Goal: Information Seeking & Learning: Check status

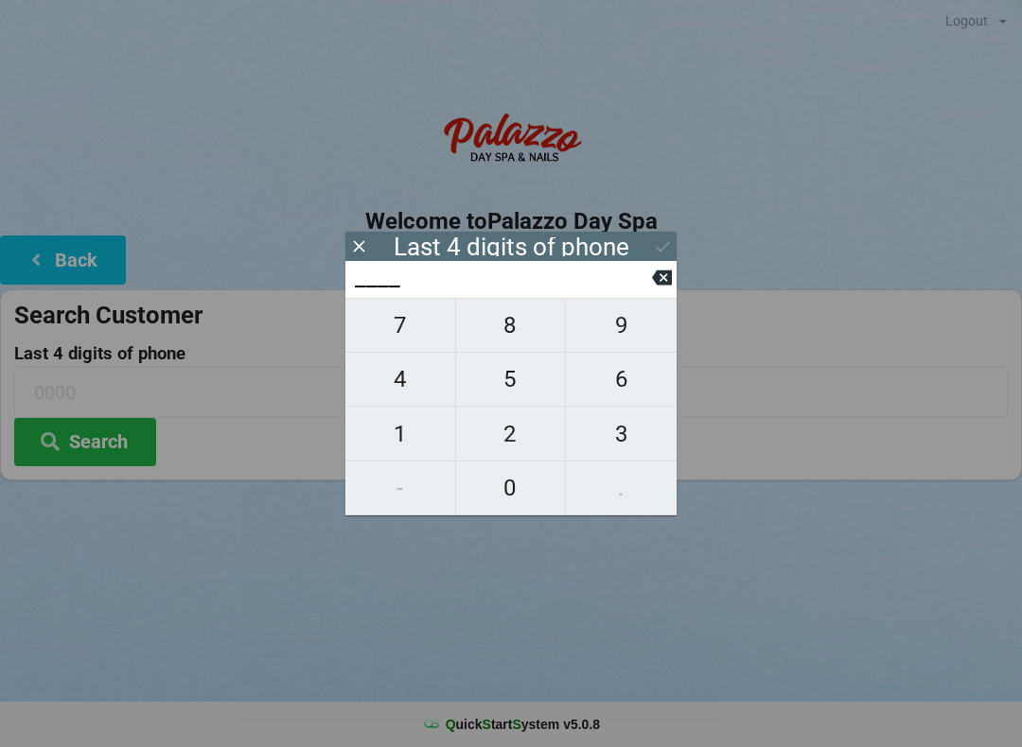
click at [626, 377] on span "6" at bounding box center [621, 380] width 111 height 40
type input "6___"
click at [497, 377] on span "5" at bounding box center [511, 380] width 110 height 40
type input "65__"
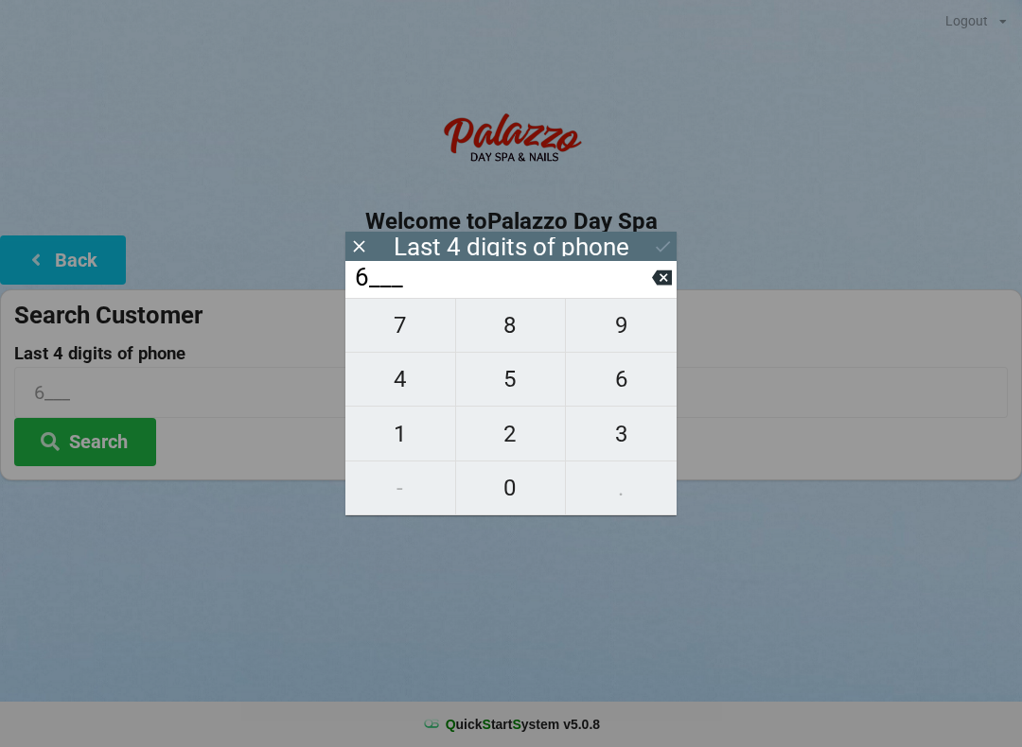
type input "65__"
click at [517, 324] on span "8" at bounding box center [511, 326] width 110 height 40
type input "658_"
click at [413, 417] on button "1" at bounding box center [400, 434] width 111 height 54
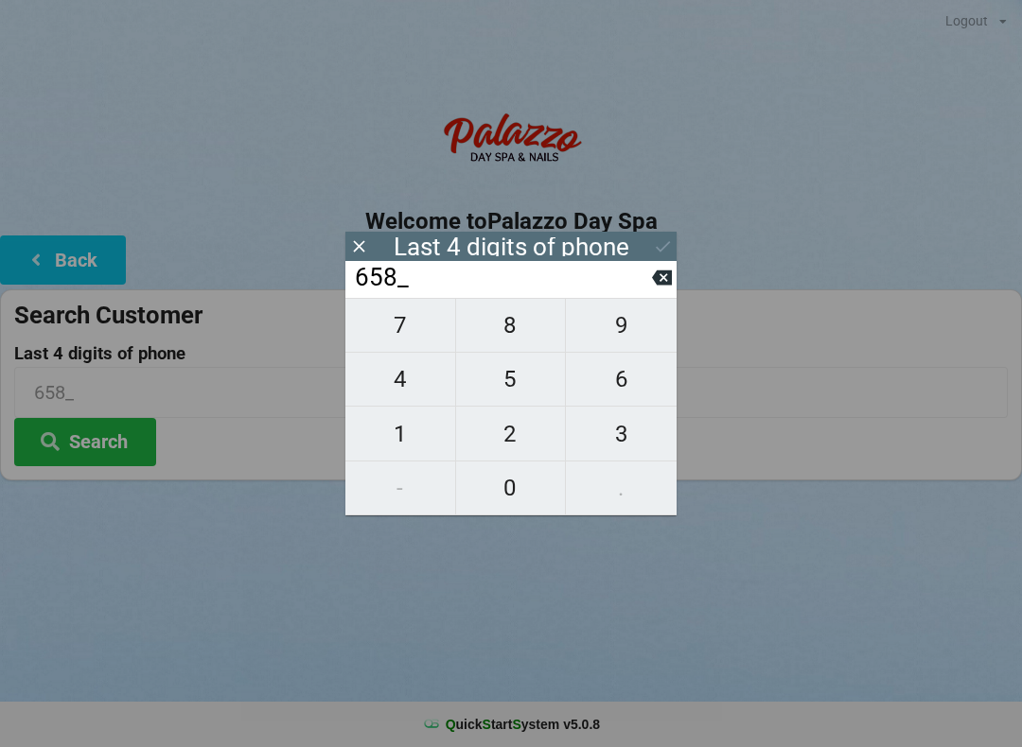
type input "6581"
click at [659, 247] on icon at bounding box center [663, 247] width 20 height 20
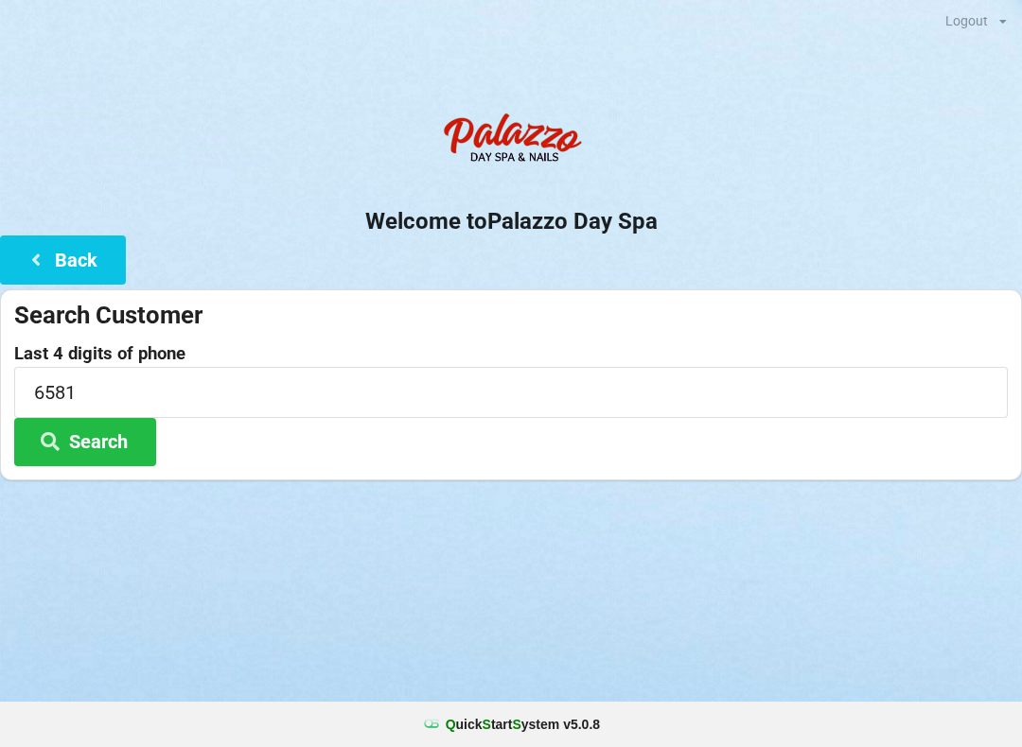
click at [109, 457] on button "Search" at bounding box center [85, 442] width 142 height 48
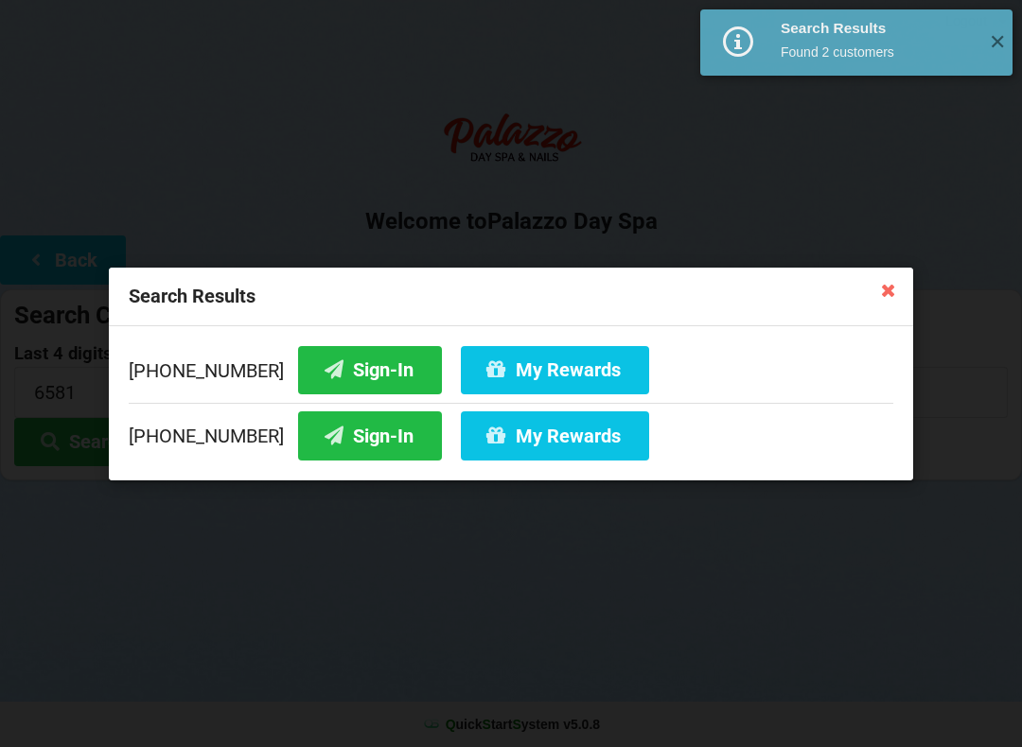
click at [337, 362] on button "Sign-In" at bounding box center [370, 369] width 144 height 48
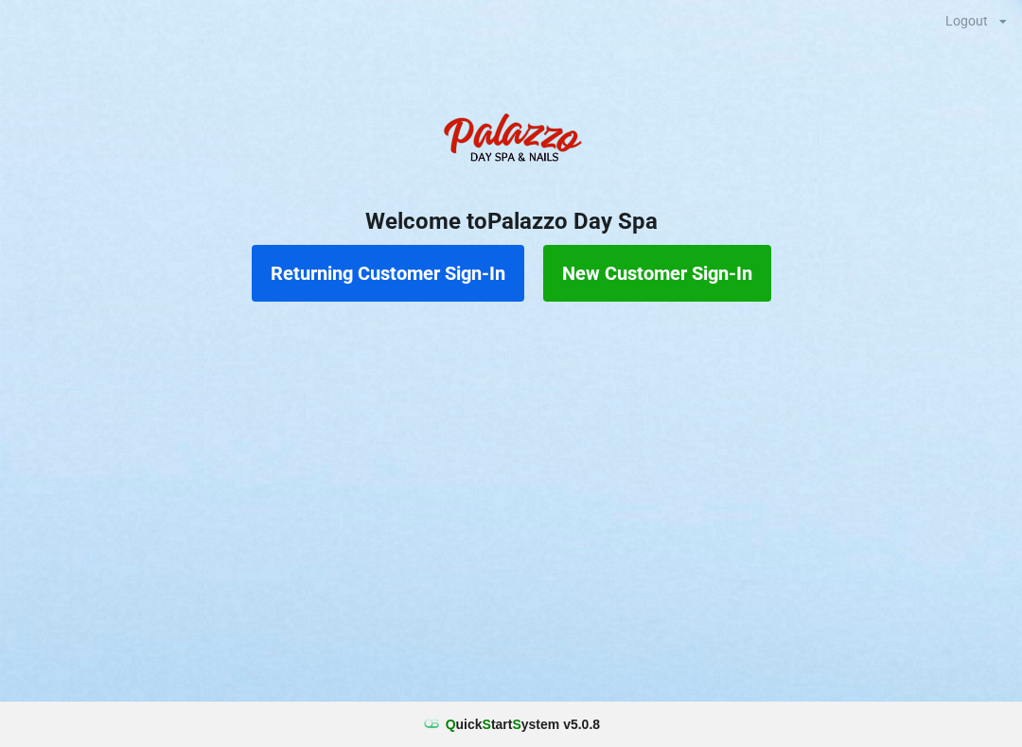
click at [356, 266] on button "Returning Customer Sign-In" at bounding box center [388, 273] width 272 height 57
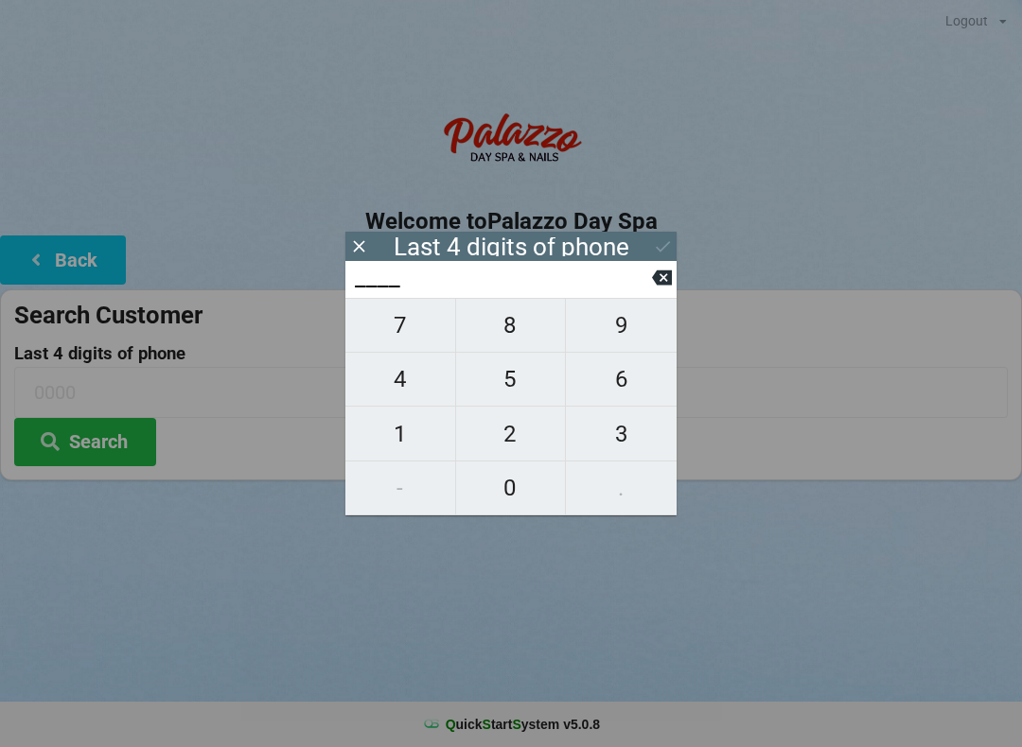
click at [632, 387] on span "6" at bounding box center [621, 380] width 111 height 40
type input "6___"
click at [391, 335] on span "7" at bounding box center [400, 326] width 110 height 40
type input "67__"
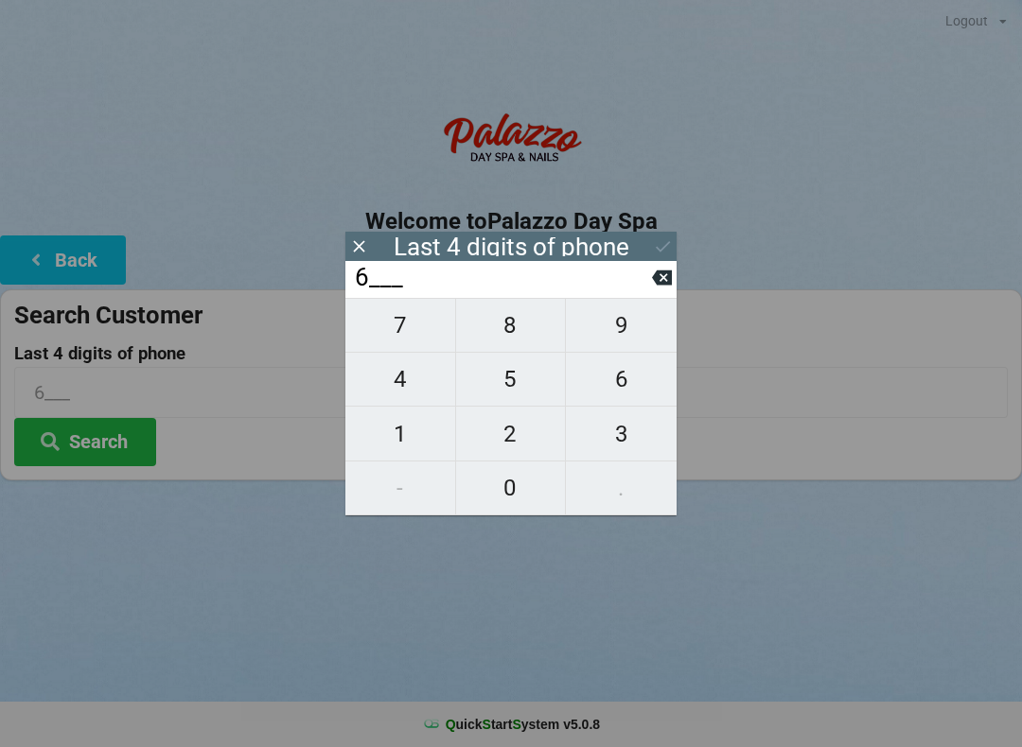
type input "67__"
click at [508, 336] on span "8" at bounding box center [511, 326] width 110 height 40
type input "678_"
click at [632, 392] on span "6" at bounding box center [621, 380] width 111 height 40
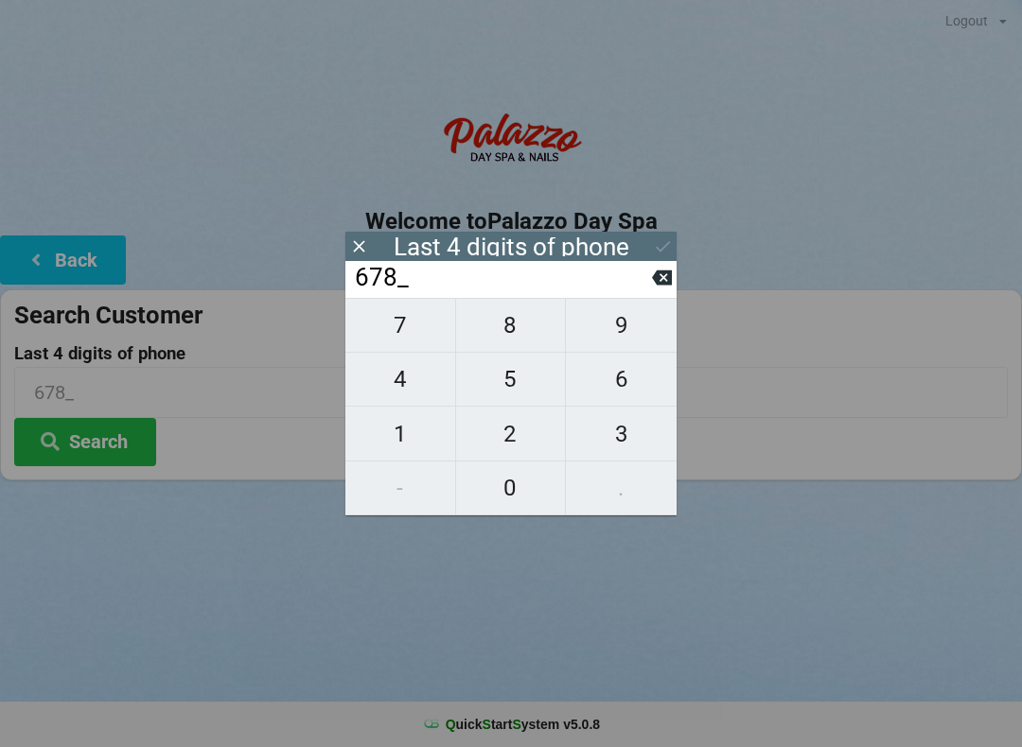
type input "6786"
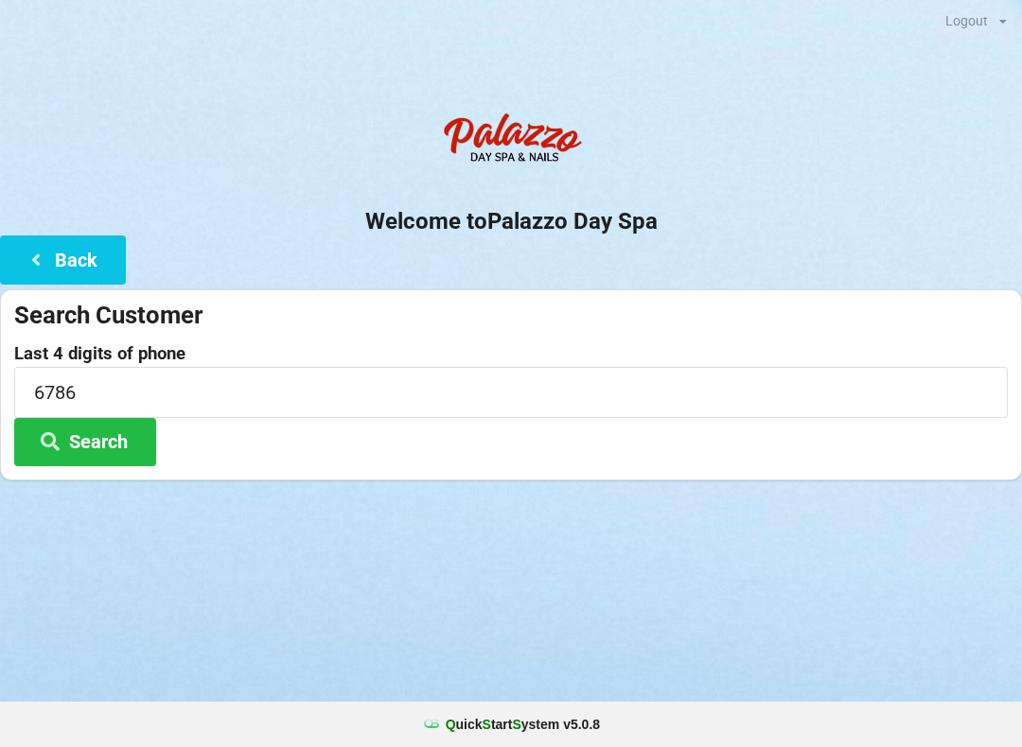
click at [116, 446] on button "Search" at bounding box center [85, 442] width 142 height 48
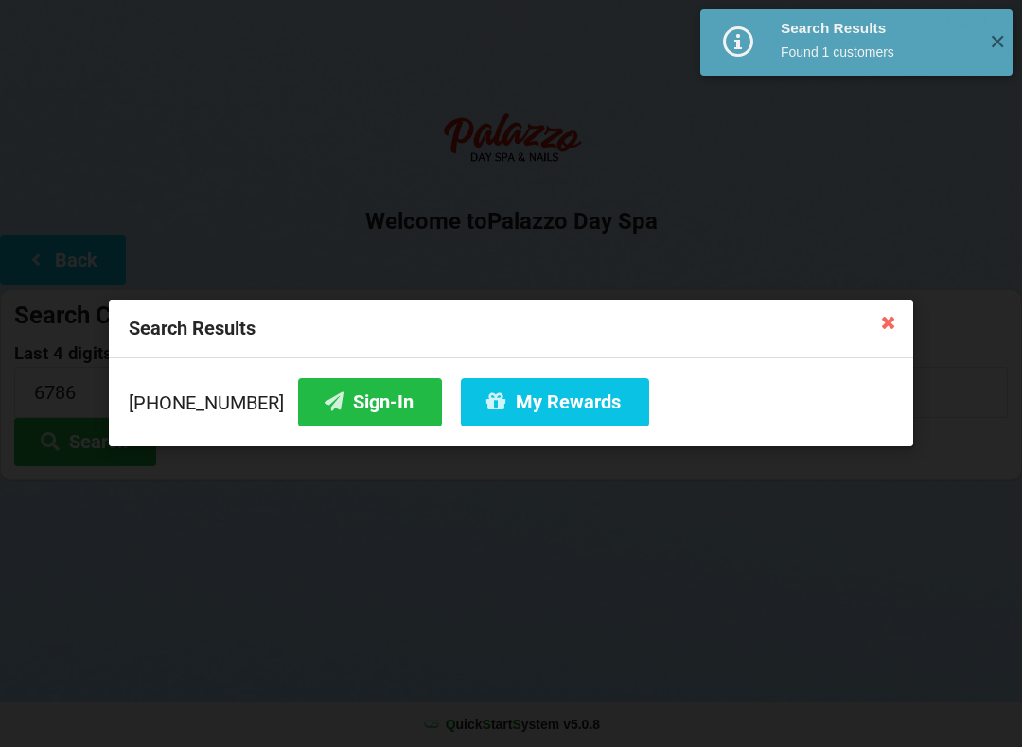
click at [326, 401] on button "Sign-In" at bounding box center [370, 402] width 144 height 48
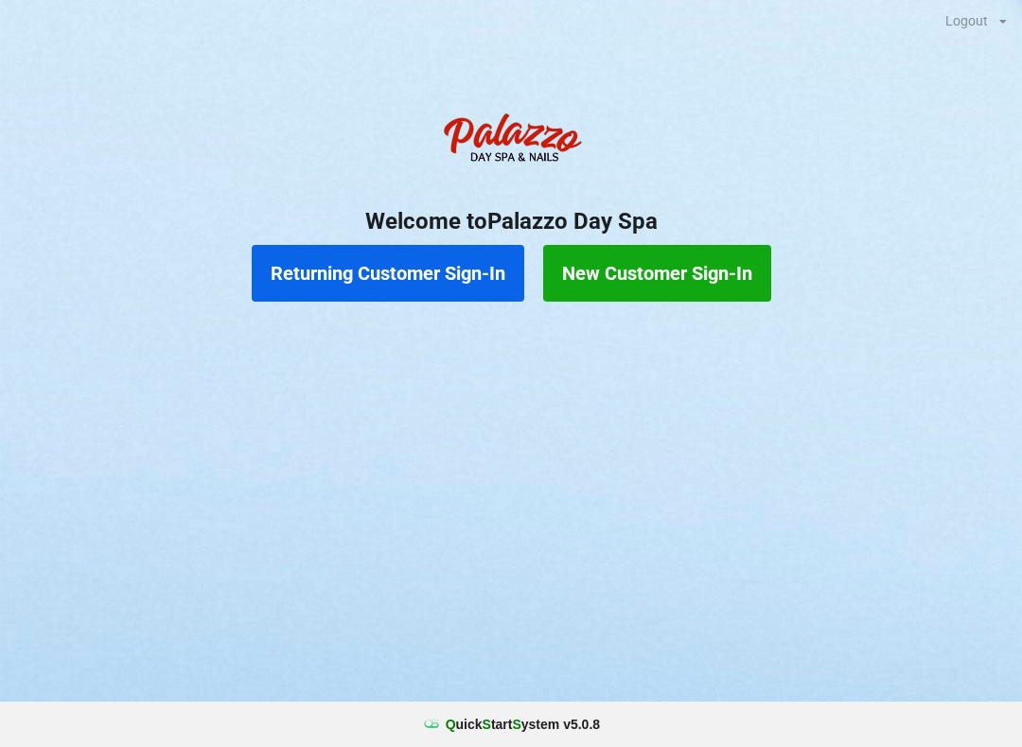
click at [397, 273] on button "Returning Customer Sign-In" at bounding box center [388, 273] width 272 height 57
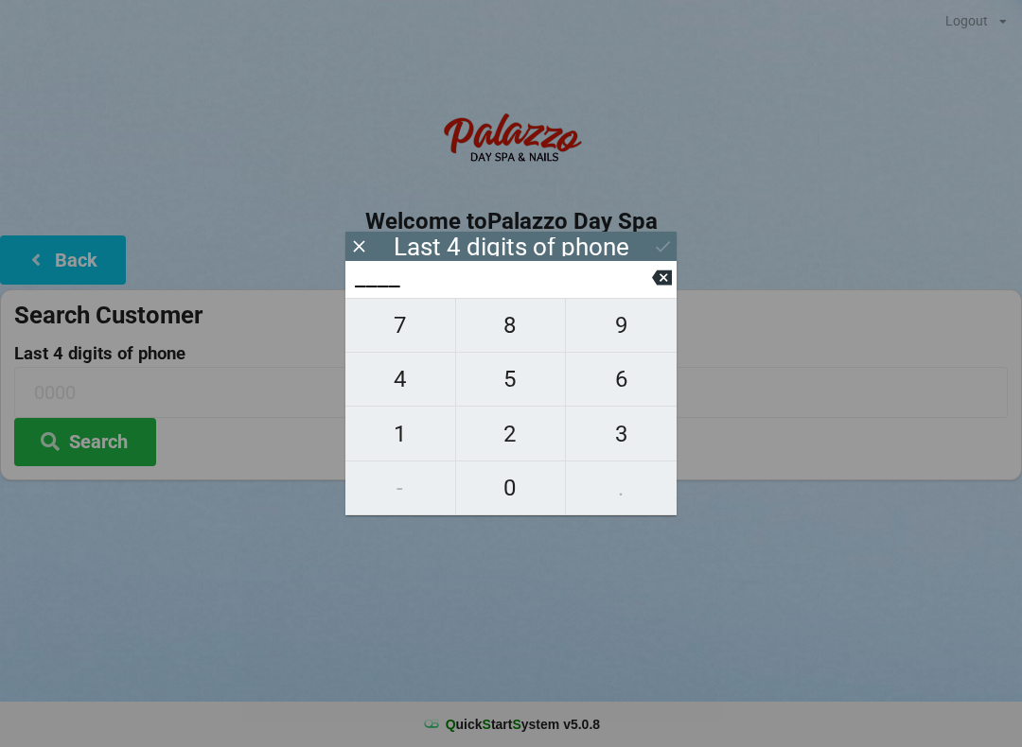
click at [494, 372] on span "5" at bounding box center [511, 380] width 110 height 40
type input "5___"
click at [413, 437] on span "1" at bounding box center [400, 434] width 110 height 40
type input "51__"
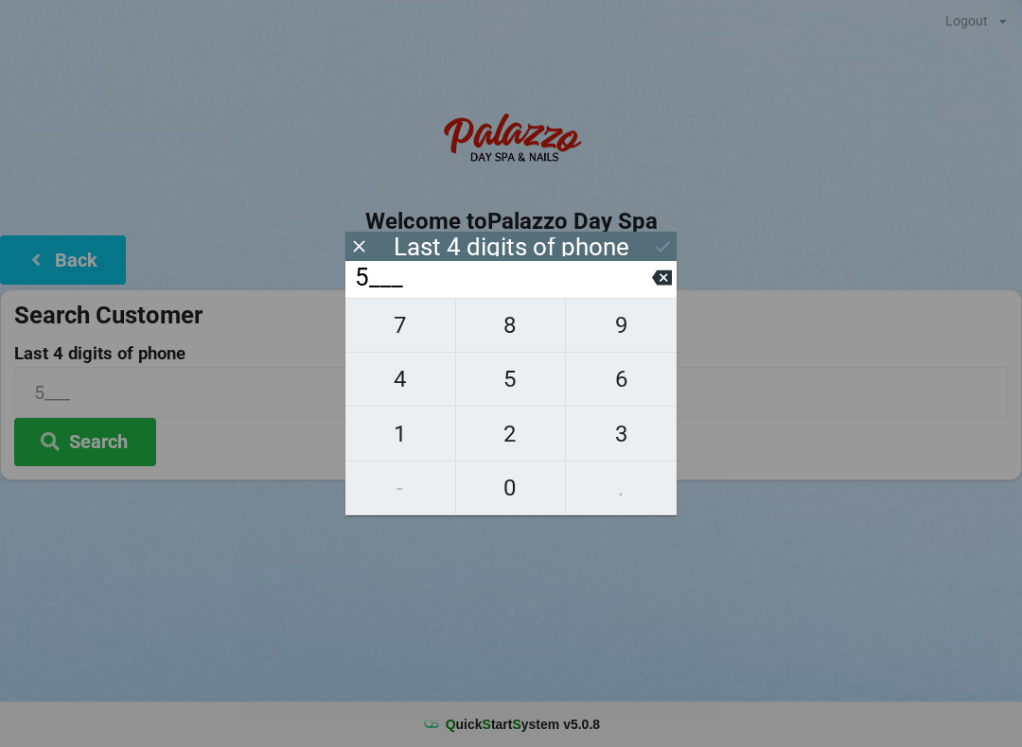
type input "51__"
click at [400, 444] on span "1" at bounding box center [400, 434] width 110 height 40
type input "511_"
click at [619, 382] on span "6" at bounding box center [621, 380] width 111 height 40
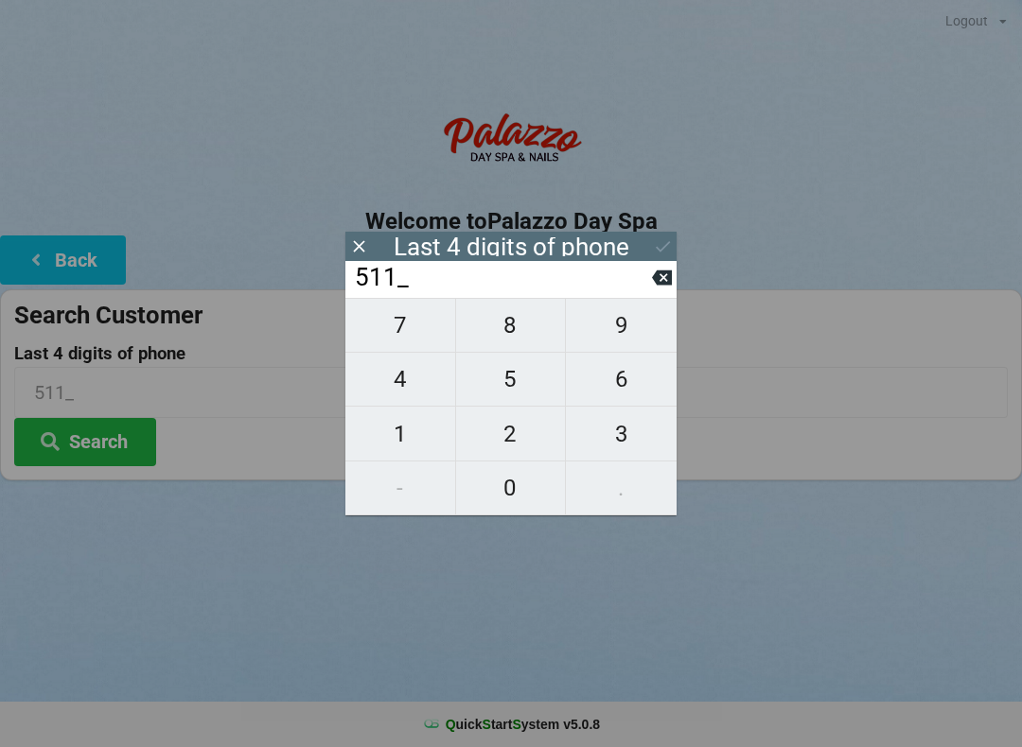
type input "5116"
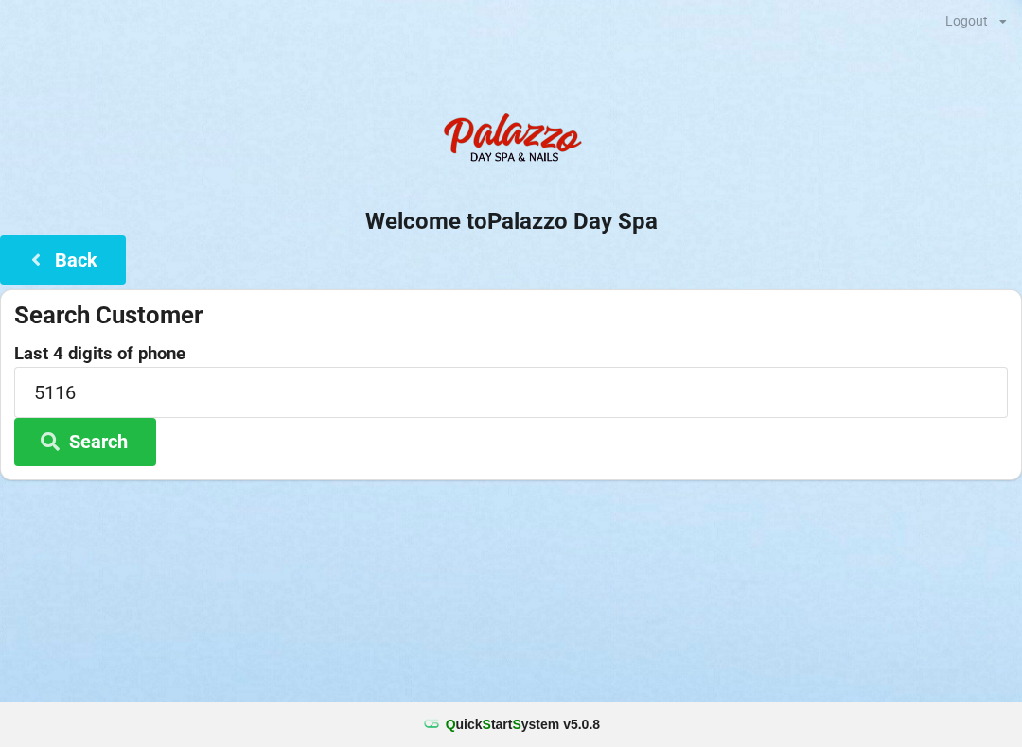
click at [665, 232] on h2 "Welcome to [GEOGRAPHIC_DATA]" at bounding box center [511, 221] width 1022 height 29
click at [93, 437] on button "Search" at bounding box center [85, 442] width 142 height 48
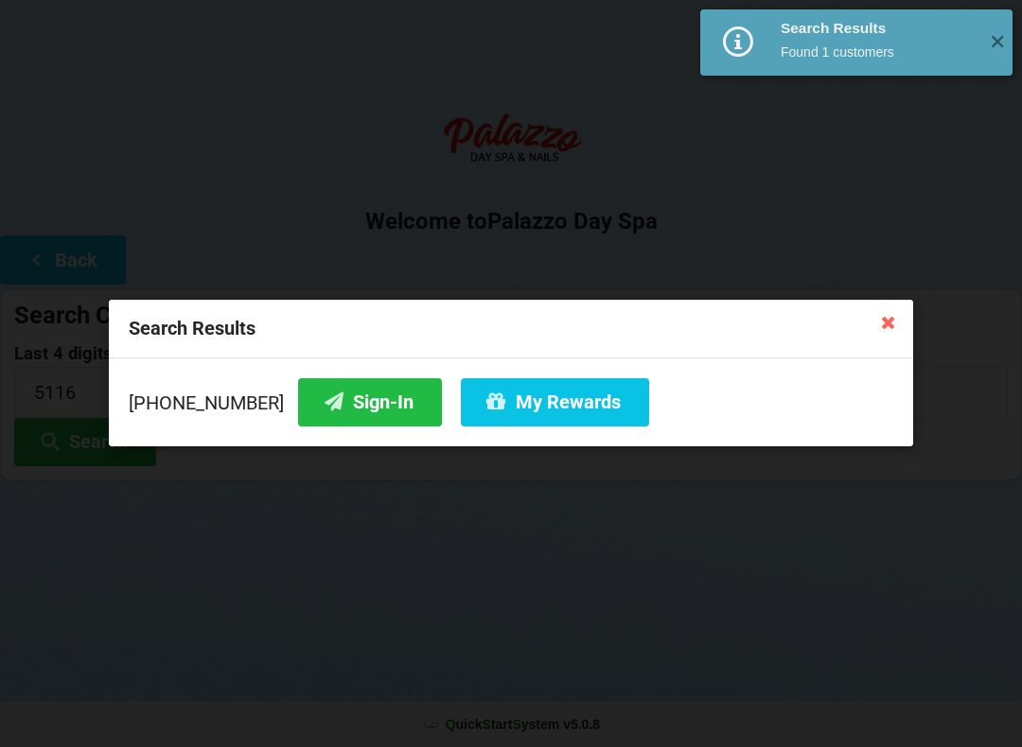
click at [529, 398] on button "My Rewards" at bounding box center [555, 402] width 188 height 48
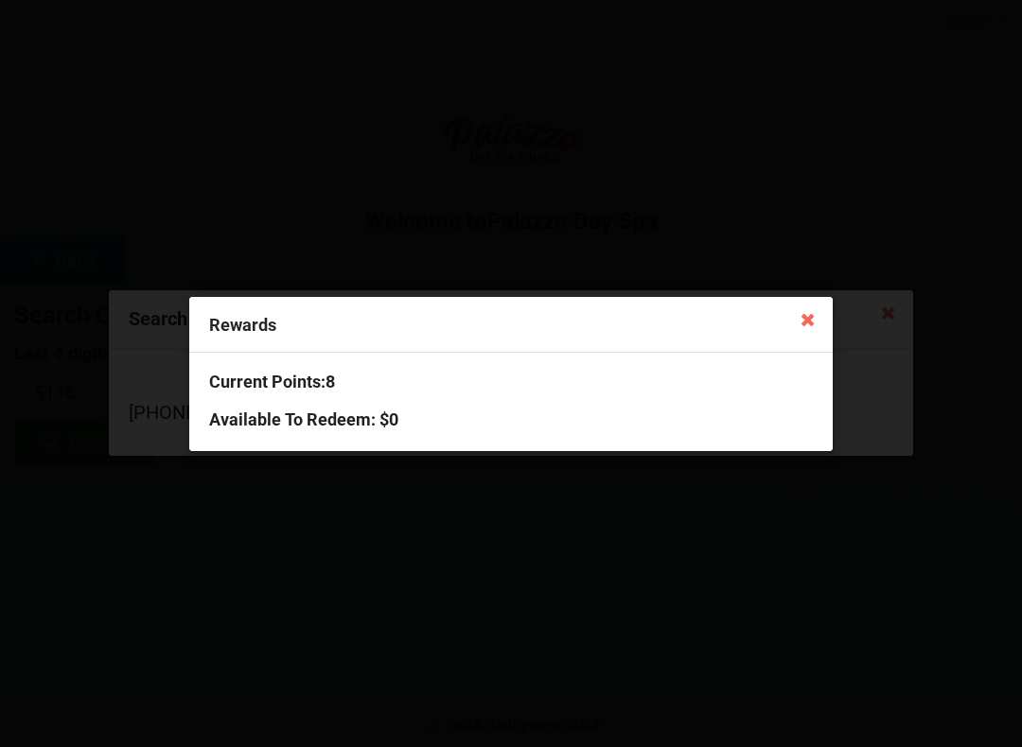
click at [122, 574] on div "Rewards Current Points: 8 Available To Redeem : $0" at bounding box center [511, 373] width 1022 height 747
click at [821, 330] on icon at bounding box center [808, 319] width 30 height 30
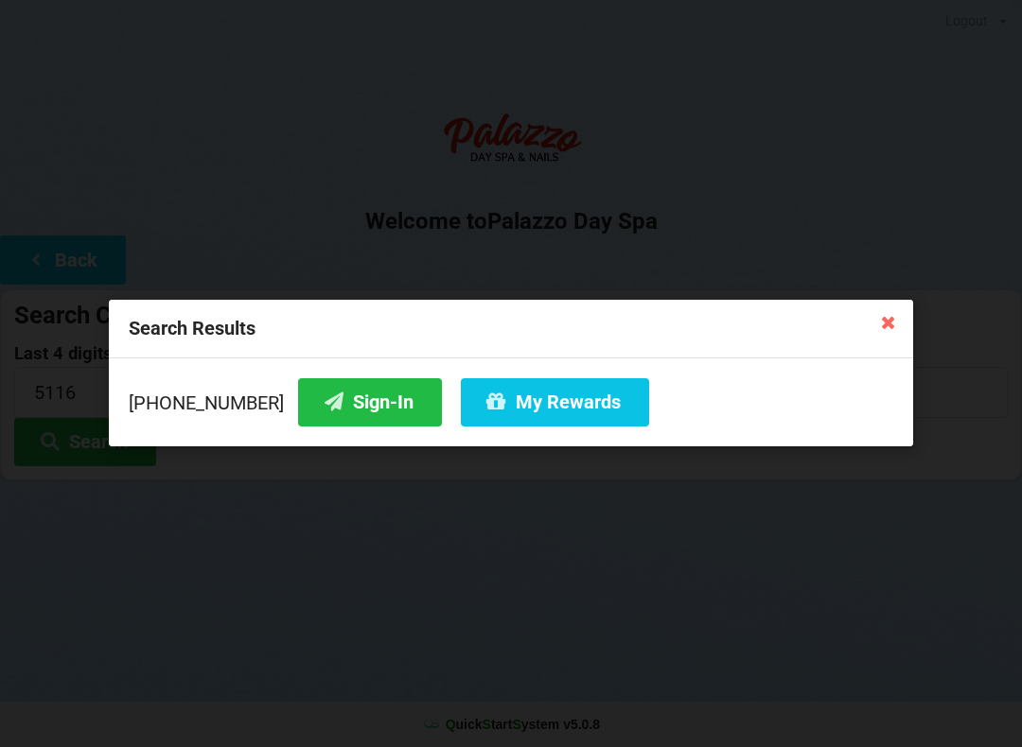
click at [870, 339] on div "Search Results" at bounding box center [511, 329] width 804 height 59
click at [873, 322] on icon at bounding box center [888, 322] width 30 height 30
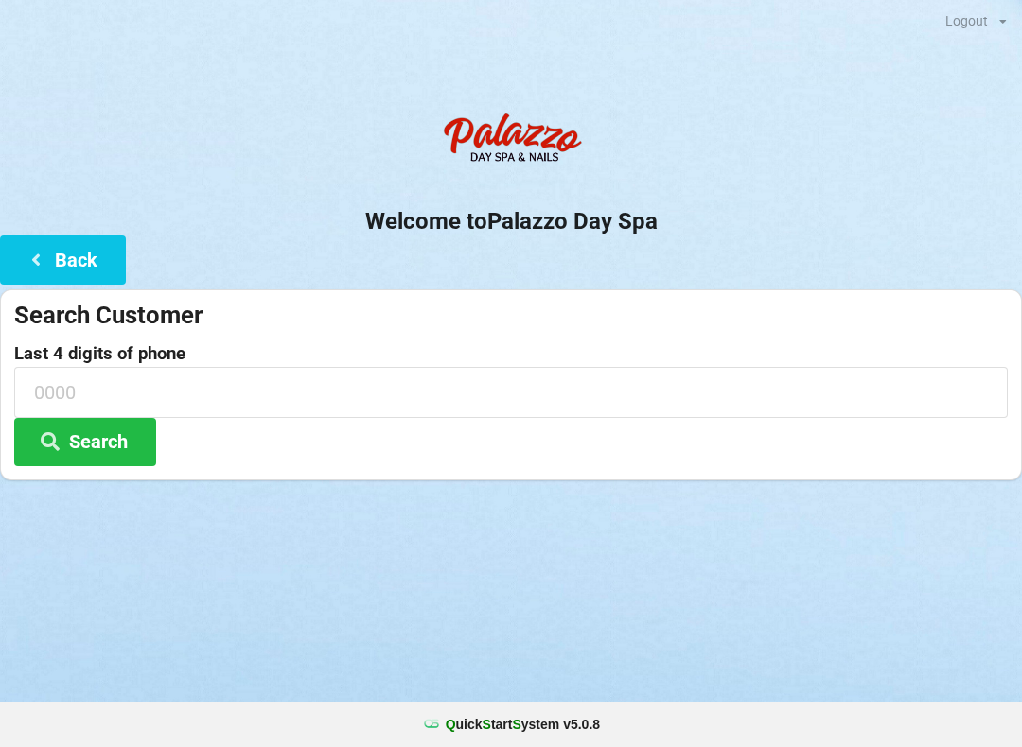
click at [882, 344] on label "Last 4 digits of phone" at bounding box center [510, 353] width 993 height 19
click at [62, 345] on label "Last 4 digits of phone" at bounding box center [510, 353] width 993 height 19
click at [33, 379] on input at bounding box center [510, 392] width 993 height 50
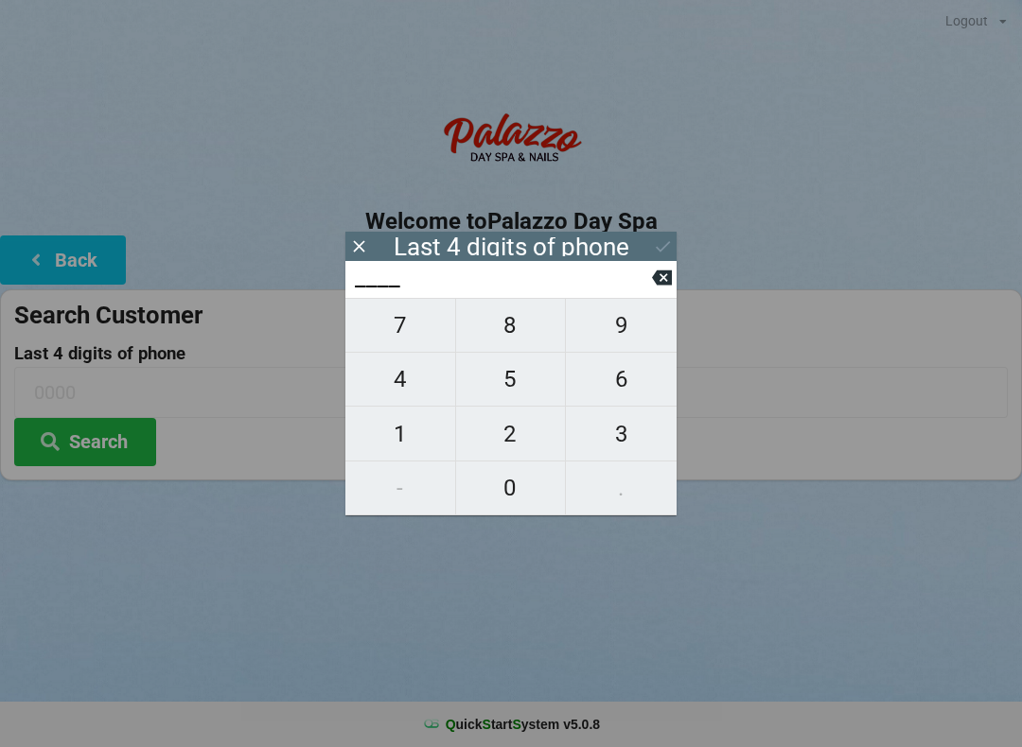
click at [505, 372] on span "5" at bounding box center [511, 380] width 110 height 40
type input "5___"
click at [384, 436] on span "1" at bounding box center [400, 434] width 110 height 40
type input "51__"
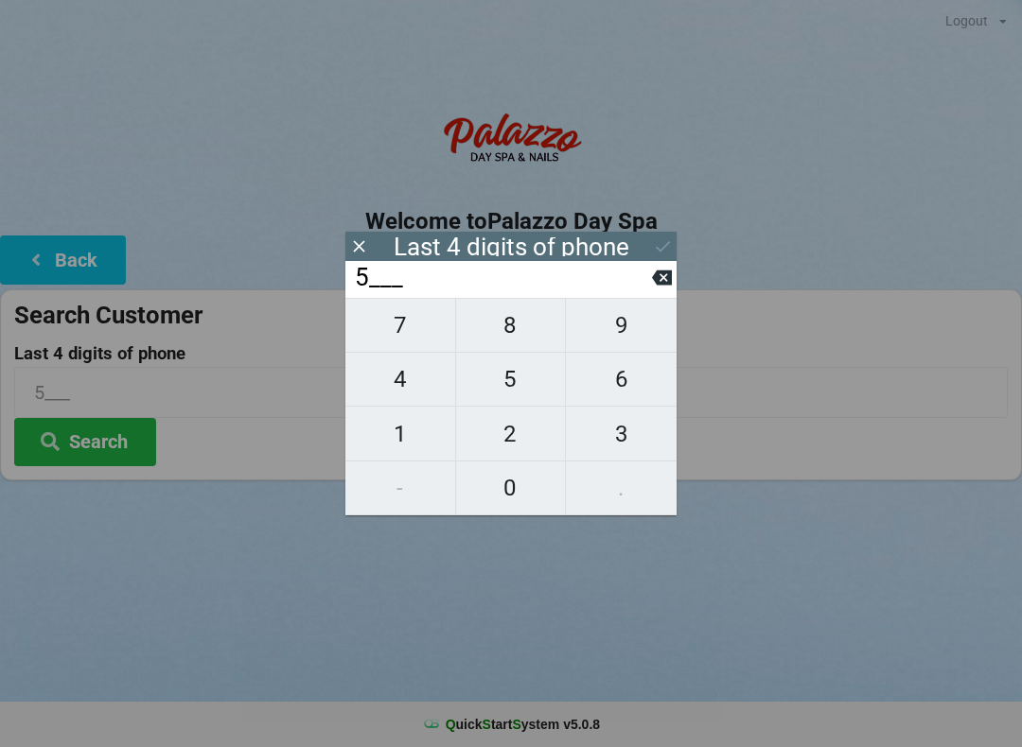
type input "51__"
click at [395, 407] on button "4" at bounding box center [400, 380] width 111 height 54
type input "514_"
click at [492, 441] on span "2" at bounding box center [511, 434] width 110 height 40
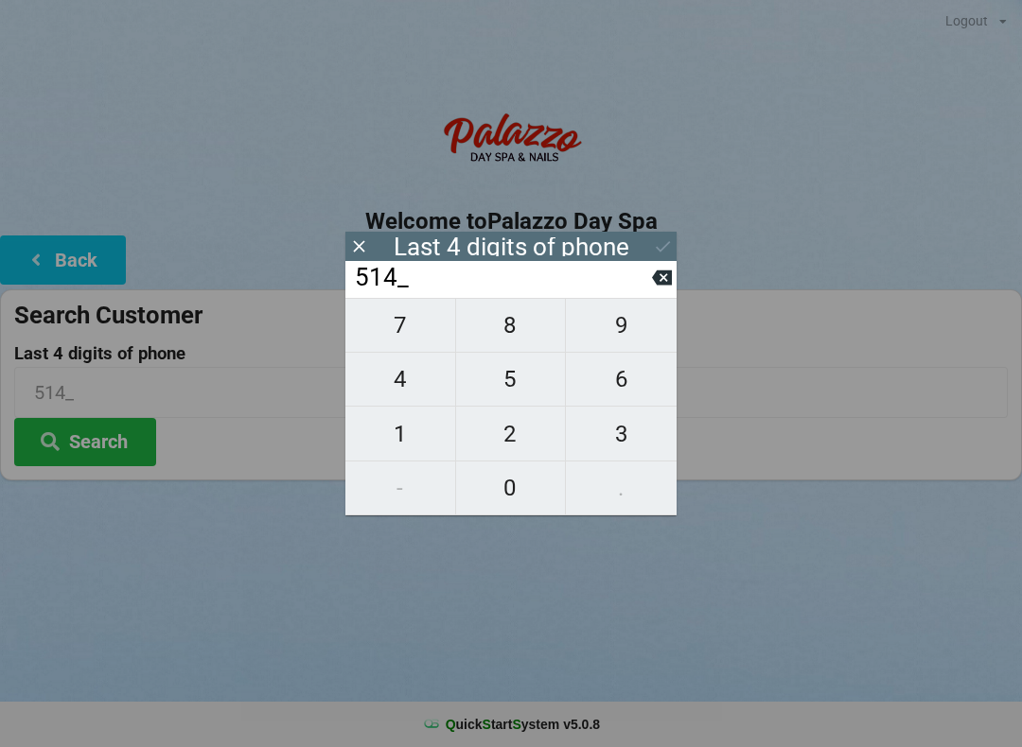
type input "5142"
click at [659, 286] on icon at bounding box center [662, 278] width 20 height 15
click at [654, 286] on icon at bounding box center [662, 278] width 20 height 15
type input "51__"
click at [388, 339] on span "7" at bounding box center [400, 326] width 110 height 40
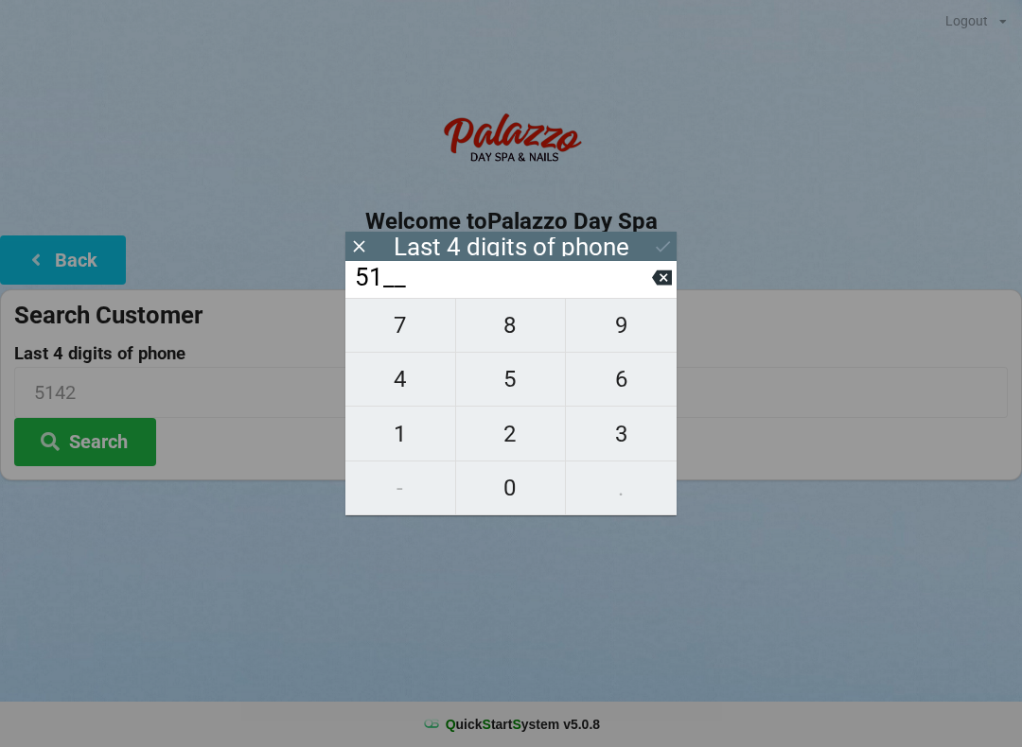
type input "517_"
click at [662, 286] on icon at bounding box center [662, 278] width 20 height 15
type input "51__"
click at [384, 454] on span "1" at bounding box center [400, 434] width 110 height 40
type input "511_"
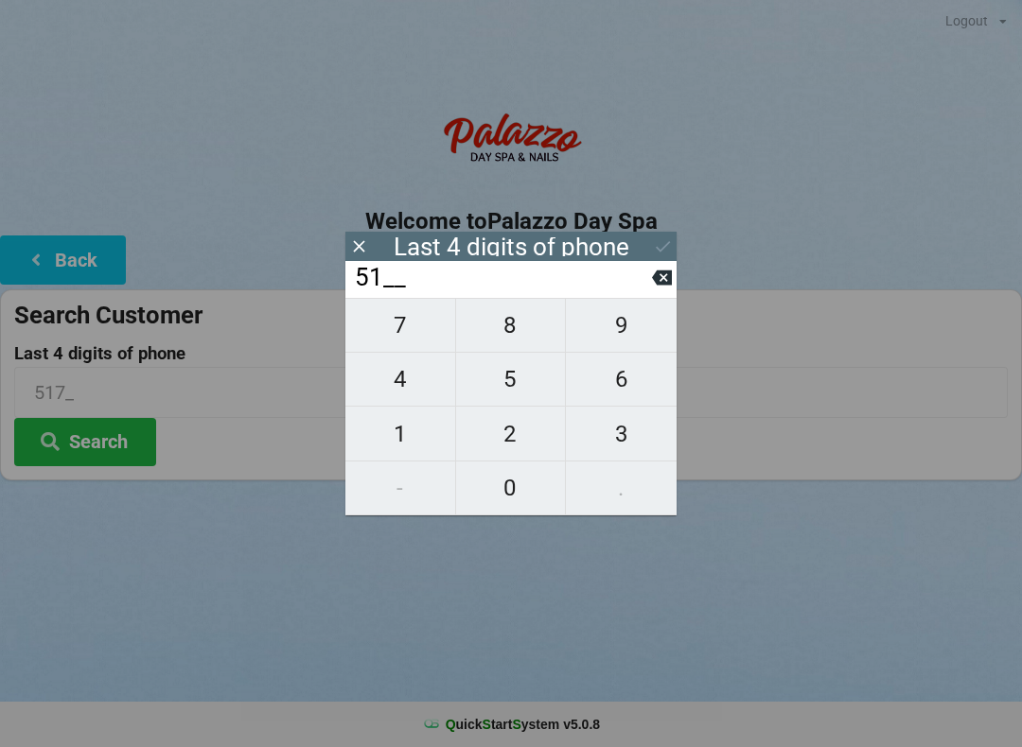
type input "511_"
click at [508, 444] on span "2" at bounding box center [511, 434] width 110 height 40
type input "5112"
click at [658, 255] on icon at bounding box center [663, 247] width 20 height 20
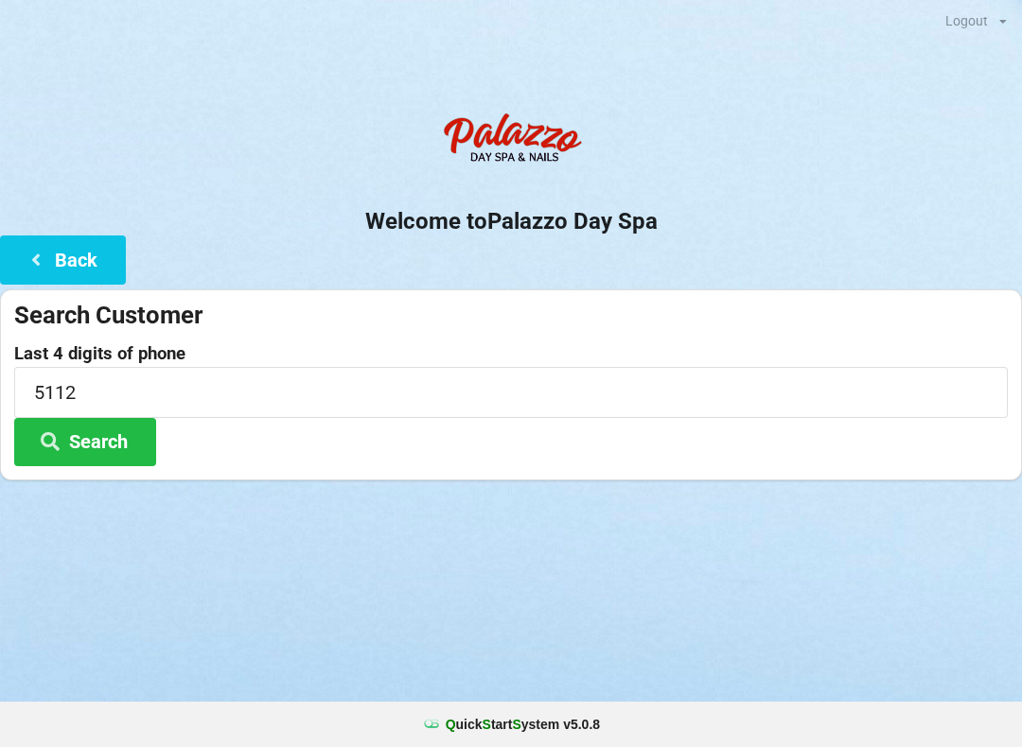
click at [60, 439] on icon at bounding box center [50, 440] width 23 height 16
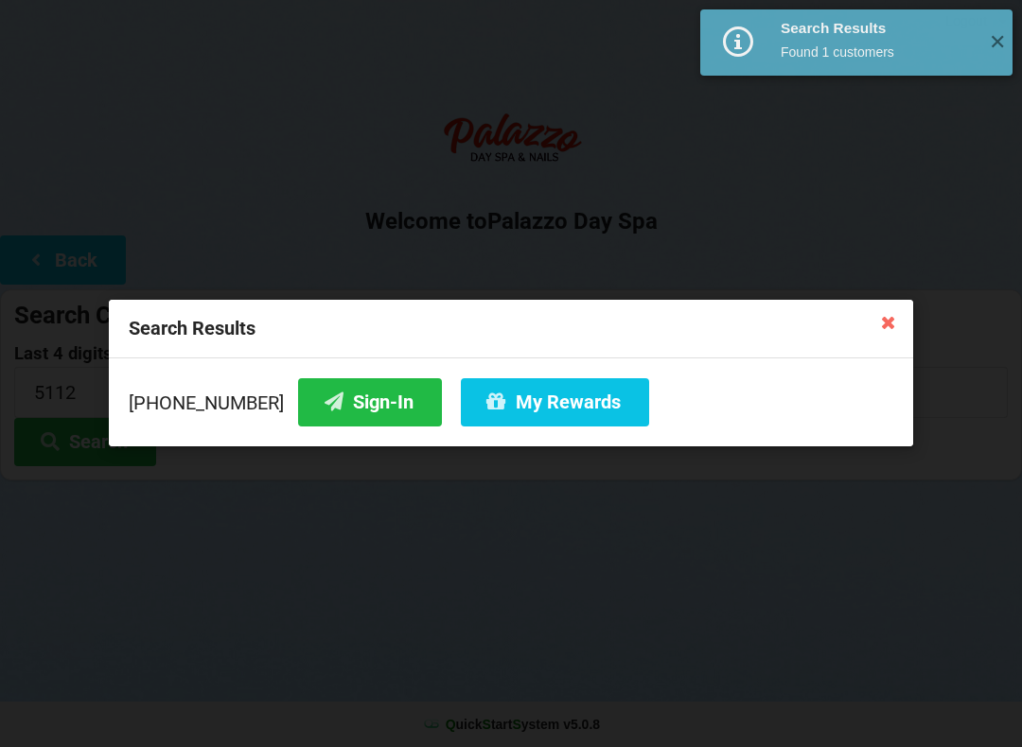
click at [315, 395] on button "Sign-In" at bounding box center [370, 402] width 144 height 48
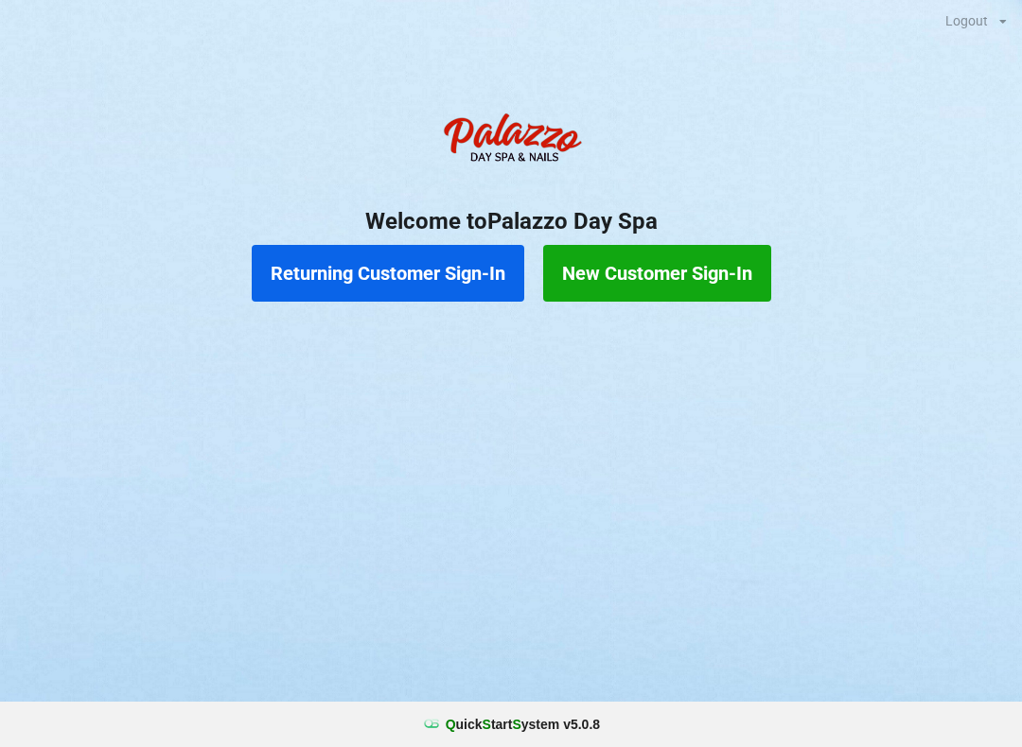
click at [451, 264] on button "Returning Customer Sign-In" at bounding box center [388, 273] width 272 height 57
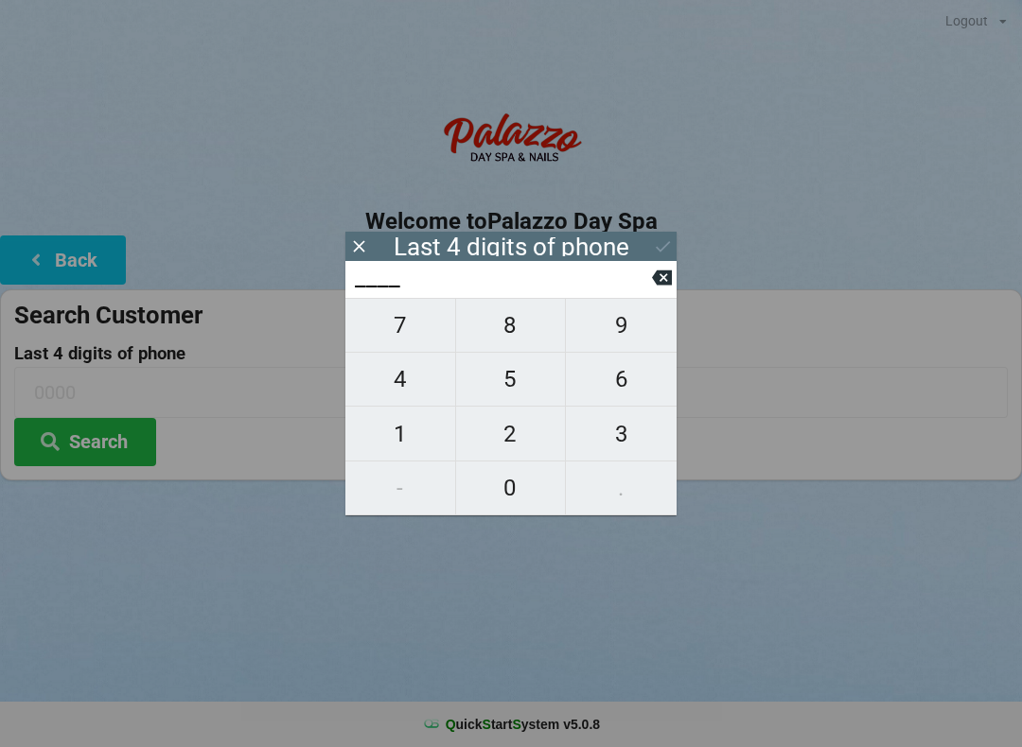
click at [395, 384] on span "4" at bounding box center [400, 380] width 110 height 40
type input "4___"
click at [509, 485] on span "0" at bounding box center [511, 488] width 110 height 40
type input "40__"
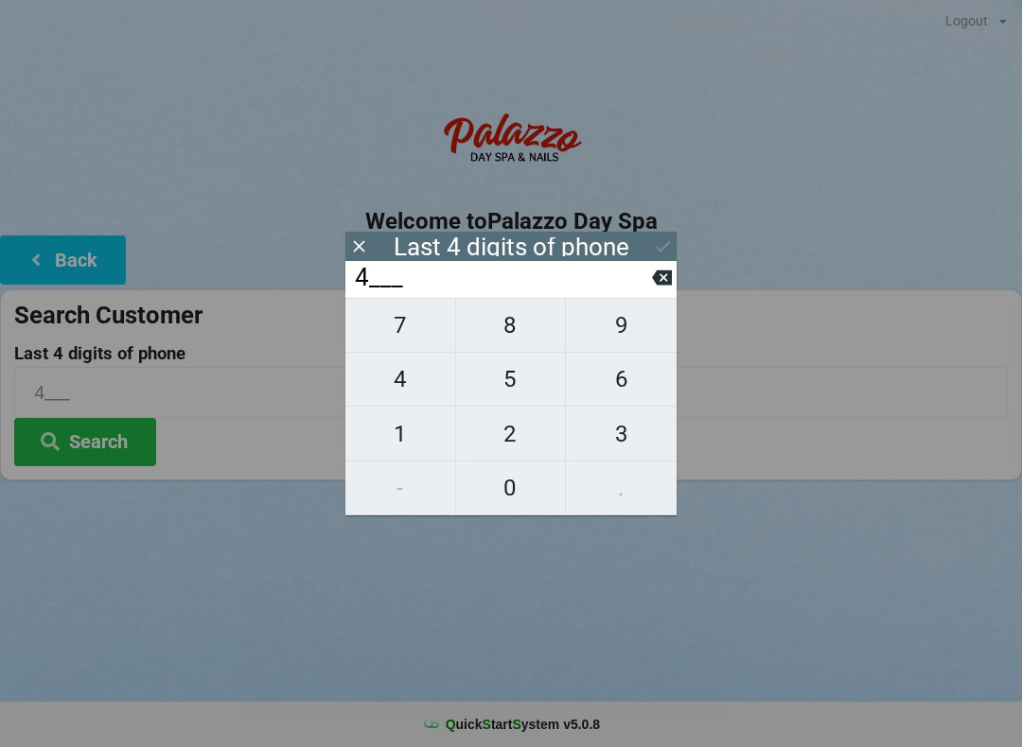
type input "40__"
click at [407, 333] on span "7" at bounding box center [400, 326] width 110 height 40
type input "407_"
click at [417, 379] on span "4" at bounding box center [400, 380] width 110 height 40
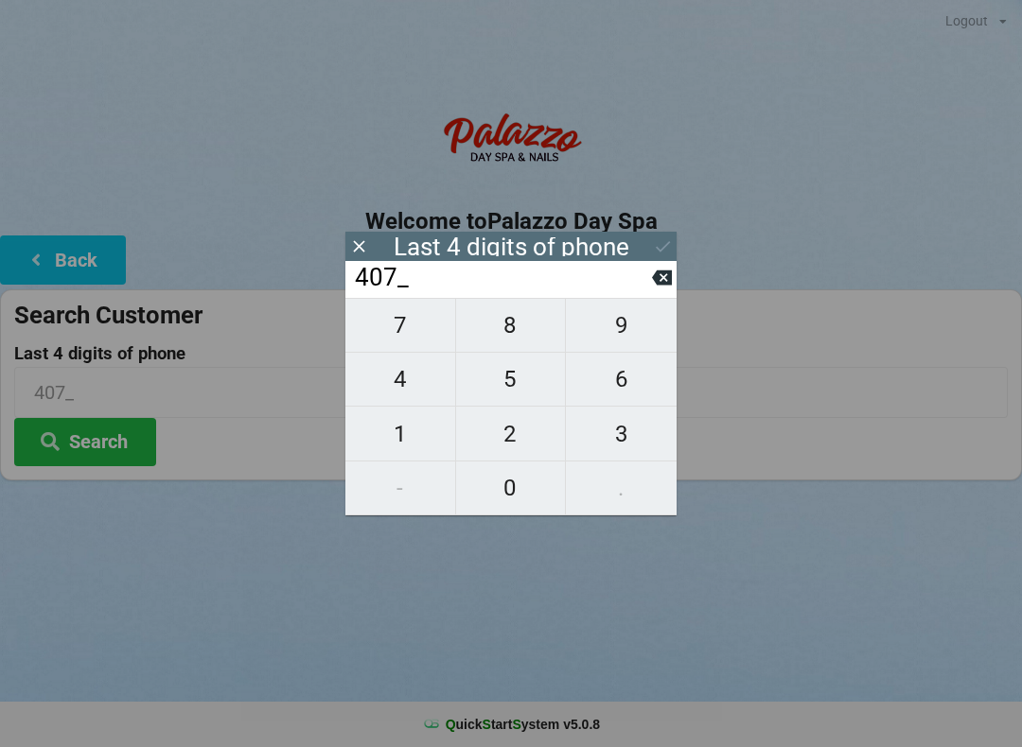
type input "4074"
click at [425, 388] on div "7 8 9 4 5 6 1 2 3 - 0 ." at bounding box center [510, 407] width 331 height 218
click at [653, 290] on button at bounding box center [662, 278] width 20 height 26
click at [654, 288] on icon at bounding box center [662, 278] width 20 height 20
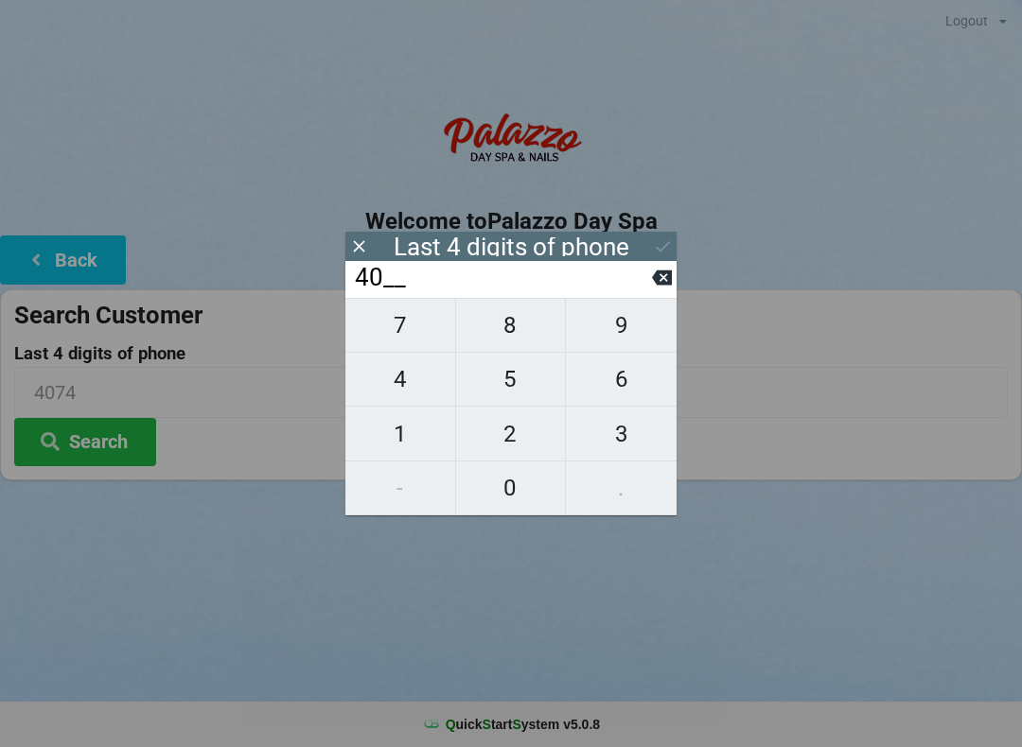
click at [650, 293] on input "40__" at bounding box center [502, 278] width 299 height 30
click at [644, 293] on input "40__" at bounding box center [502, 278] width 299 height 30
click at [664, 285] on icon at bounding box center [662, 278] width 20 height 20
click at [654, 284] on icon at bounding box center [662, 278] width 20 height 15
click at [515, 490] on span "0" at bounding box center [511, 488] width 110 height 40
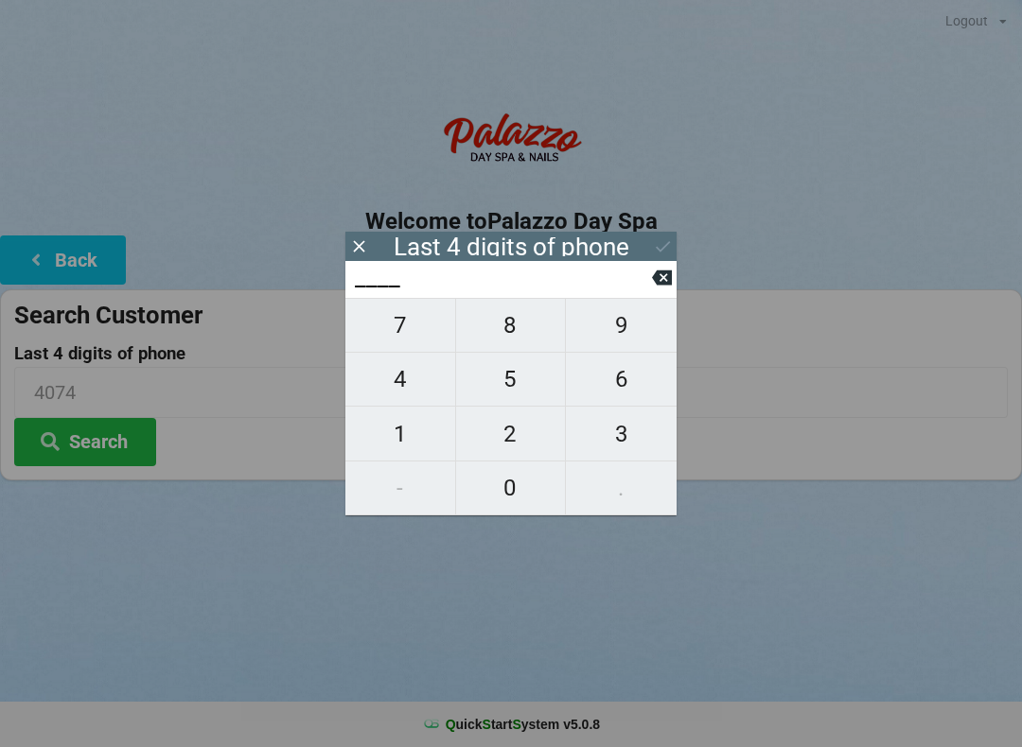
type input "0___"
click at [615, 335] on span "9" at bounding box center [621, 326] width 111 height 40
type input "09__"
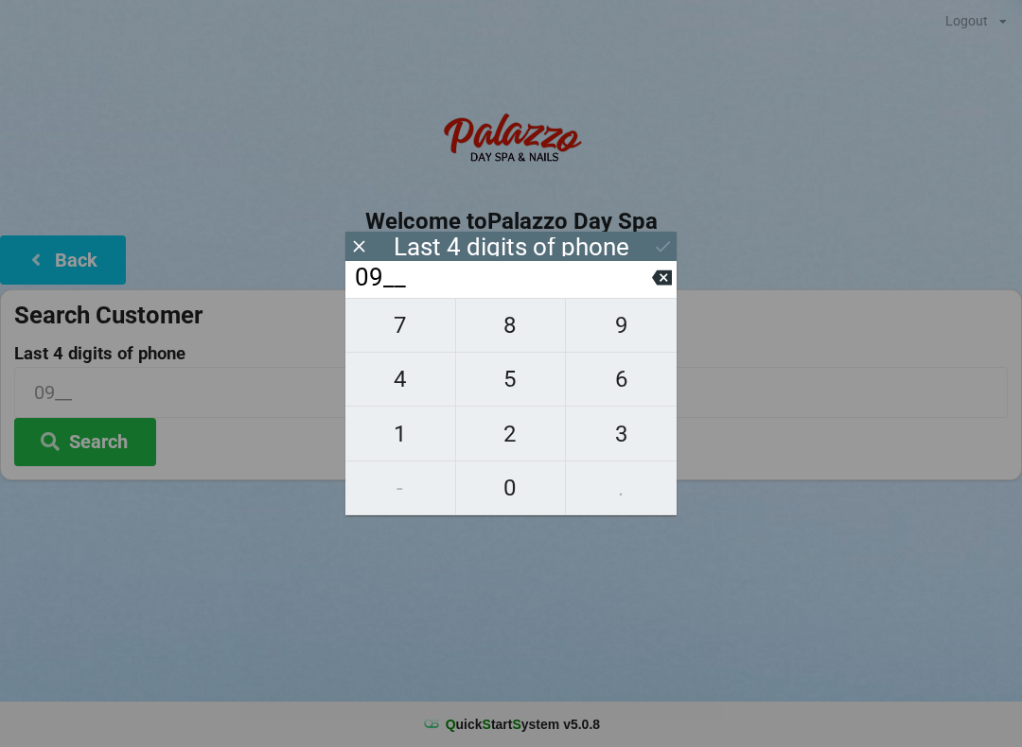
click at [514, 441] on span "2" at bounding box center [511, 434] width 110 height 40
type input "092_"
click at [419, 343] on span "7" at bounding box center [400, 326] width 110 height 40
type input "0927"
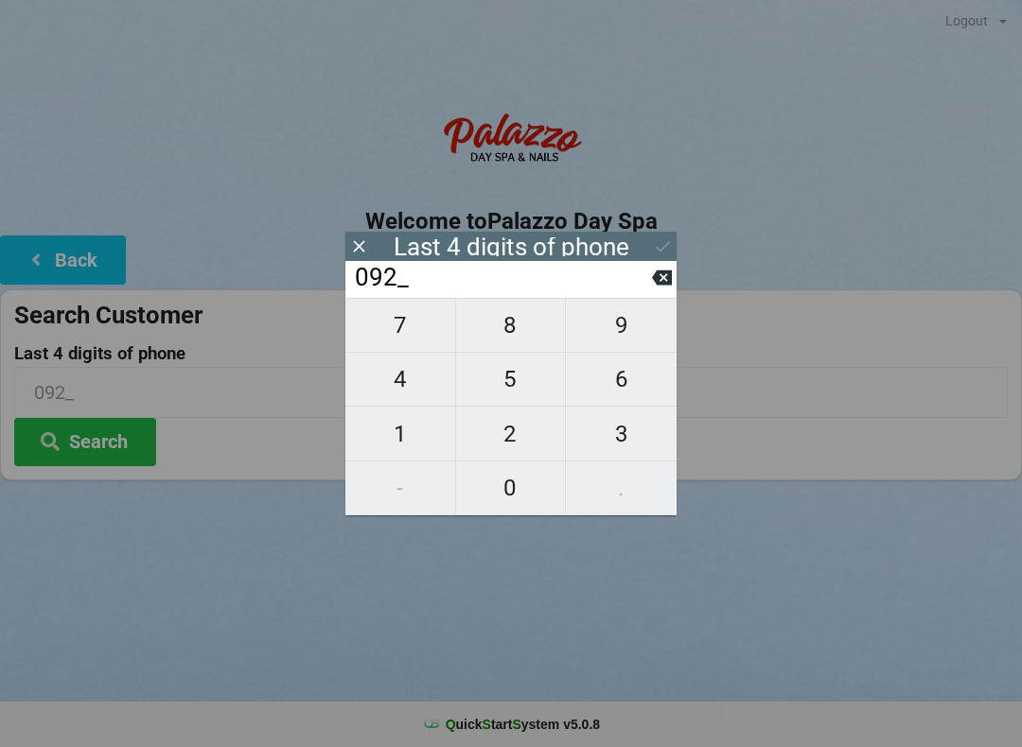
type input "0927"
click at [610, 252] on div "Last 4 digits of phone" at bounding box center [512, 246] width 236 height 19
click at [612, 246] on div "Last 4 digits of phone" at bounding box center [512, 246] width 236 height 19
click at [537, 259] on div "Last 4 digits of phone" at bounding box center [510, 246] width 331 height 29
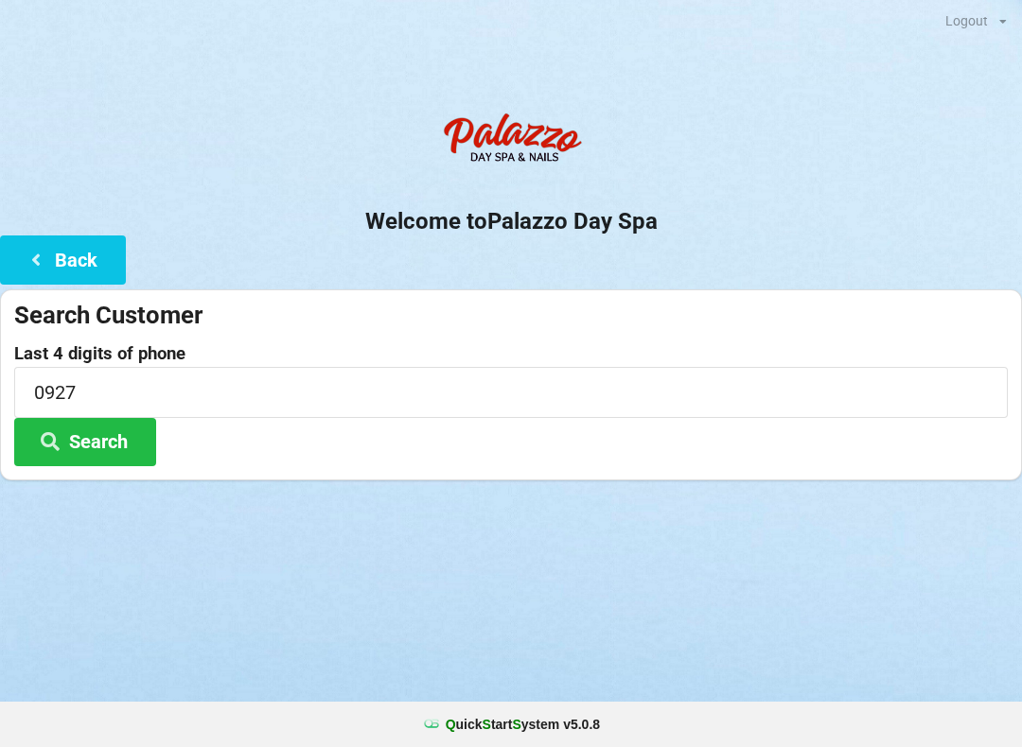
click at [118, 434] on button "Search" at bounding box center [85, 442] width 142 height 48
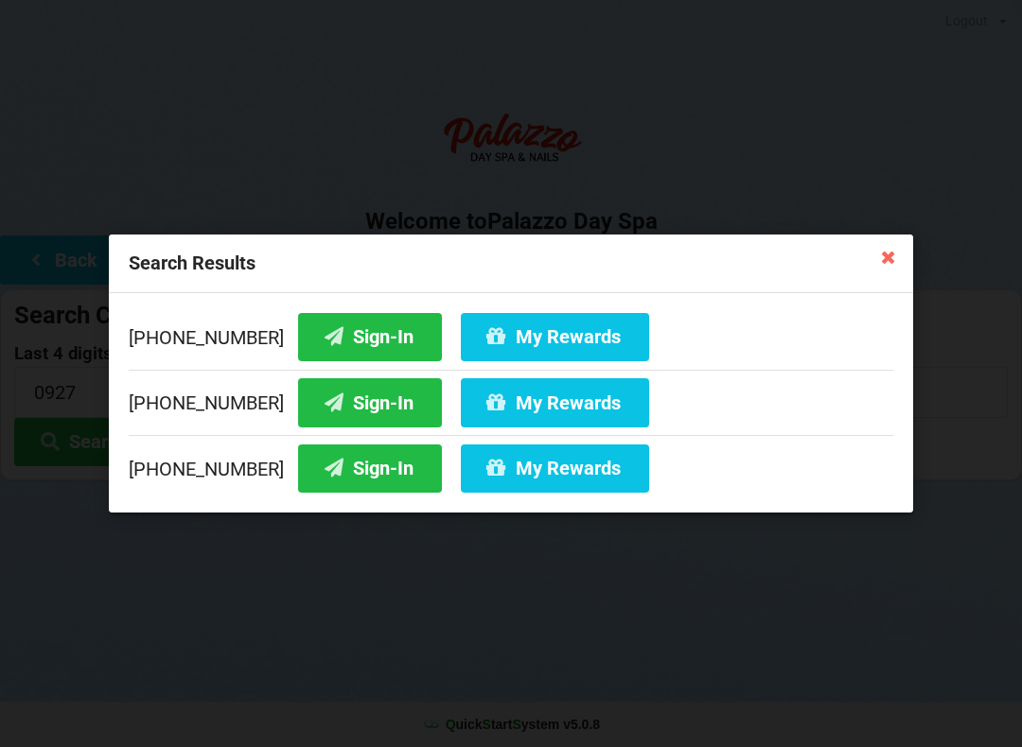
click at [346, 338] on button "Sign-In" at bounding box center [370, 337] width 144 height 48
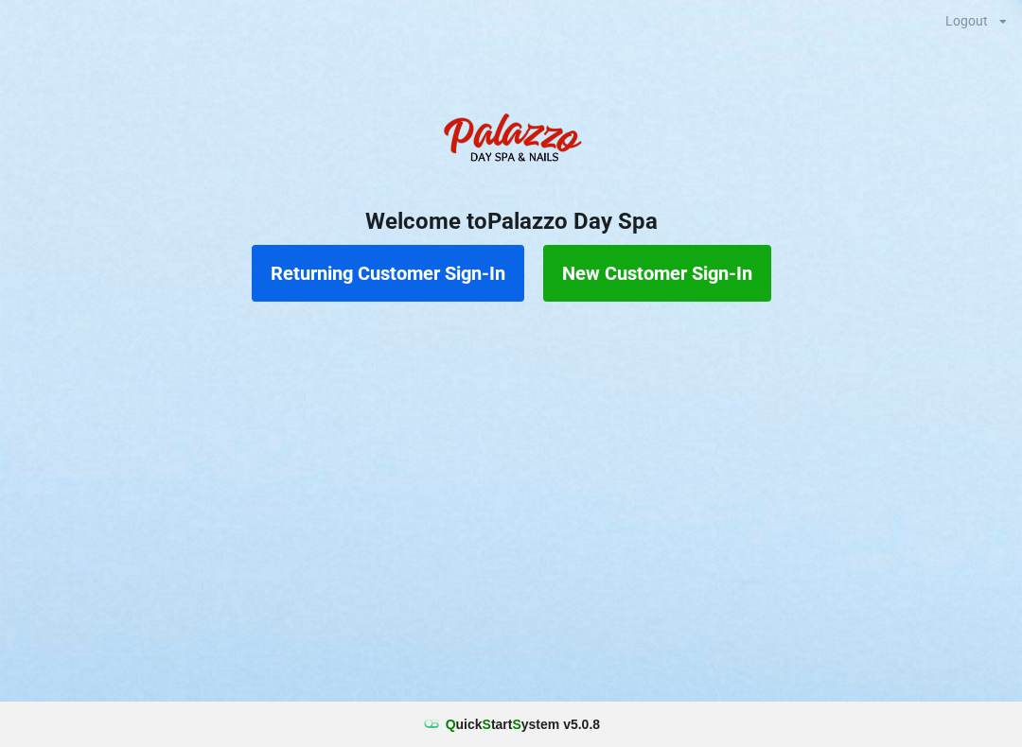
click at [431, 290] on button "Returning Customer Sign-In" at bounding box center [388, 273] width 272 height 57
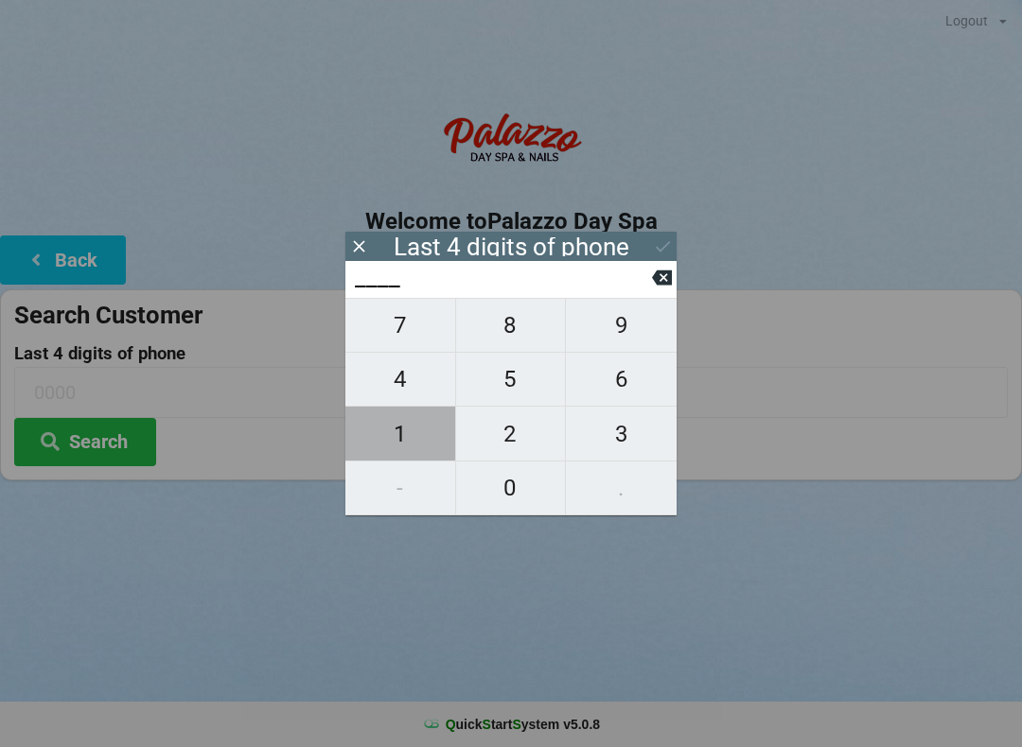
click at [399, 432] on span "1" at bounding box center [400, 434] width 110 height 40
type input "1___"
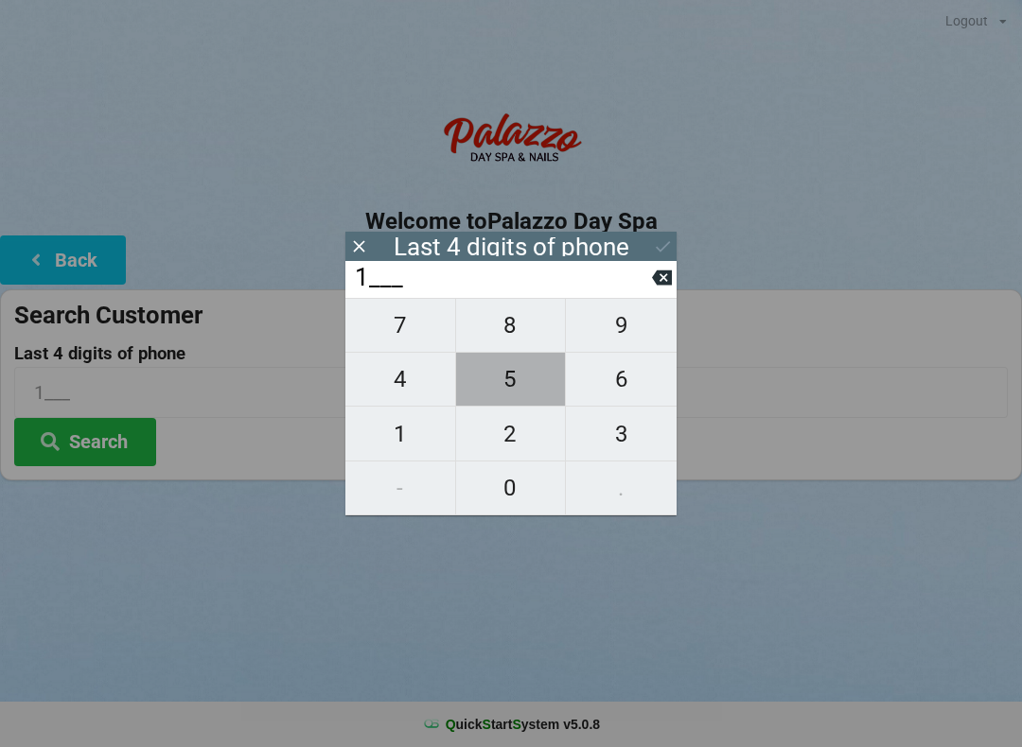
click at [509, 388] on span "5" at bounding box center [511, 380] width 110 height 40
type input "15__"
click at [515, 384] on span "5" at bounding box center [511, 380] width 110 height 40
type input "155_"
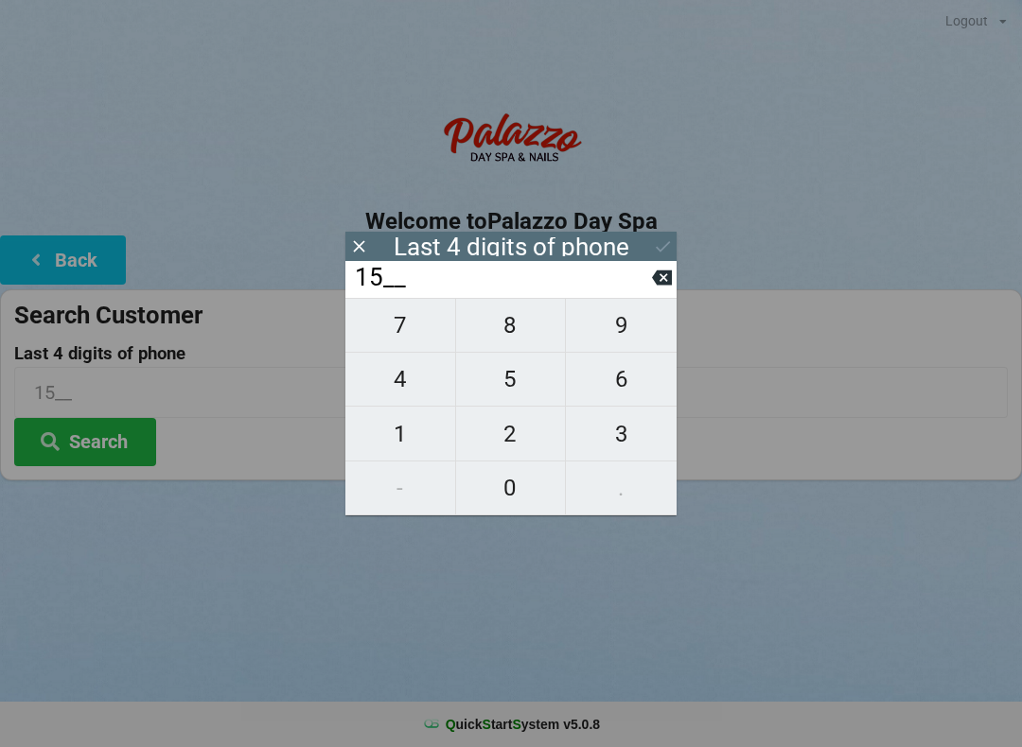
type input "155_"
click at [518, 491] on span "0" at bounding box center [511, 488] width 110 height 40
type input "1550"
click at [669, 286] on icon at bounding box center [662, 278] width 20 height 15
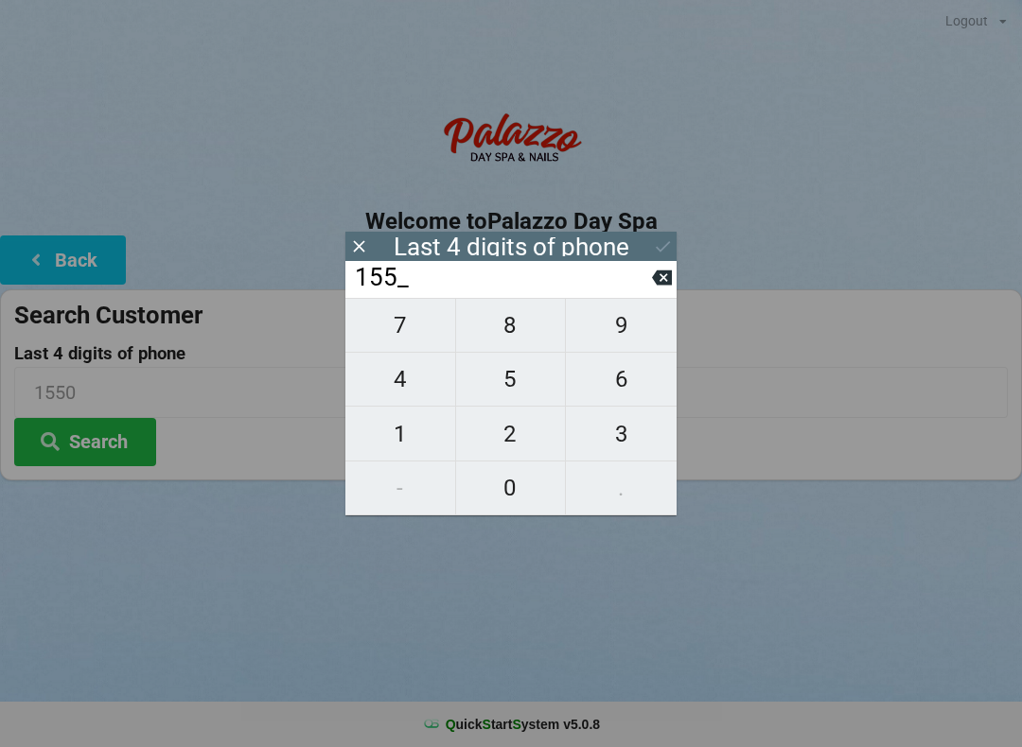
click at [517, 494] on span "0" at bounding box center [511, 488] width 110 height 40
type input "1550"
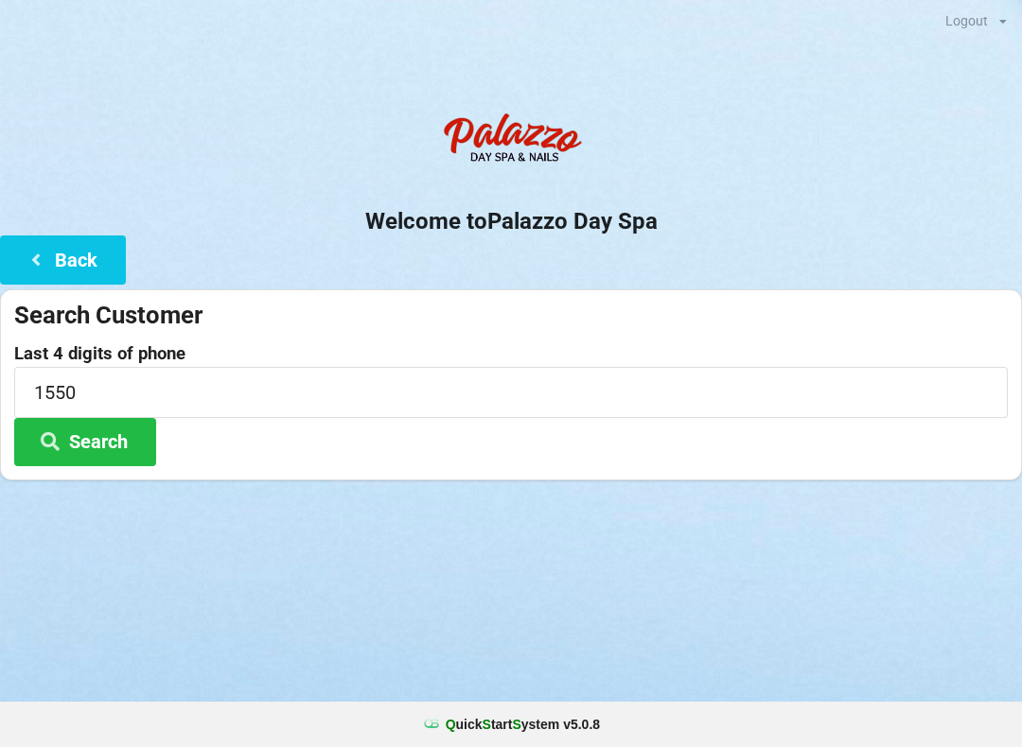
click at [719, 663] on div "Logout Logout Sign-In Welcome to Palazzo Day Spa Back Search Customer Last 4 di…" at bounding box center [511, 373] width 1022 height 747
click at [118, 431] on button "Search" at bounding box center [85, 442] width 142 height 48
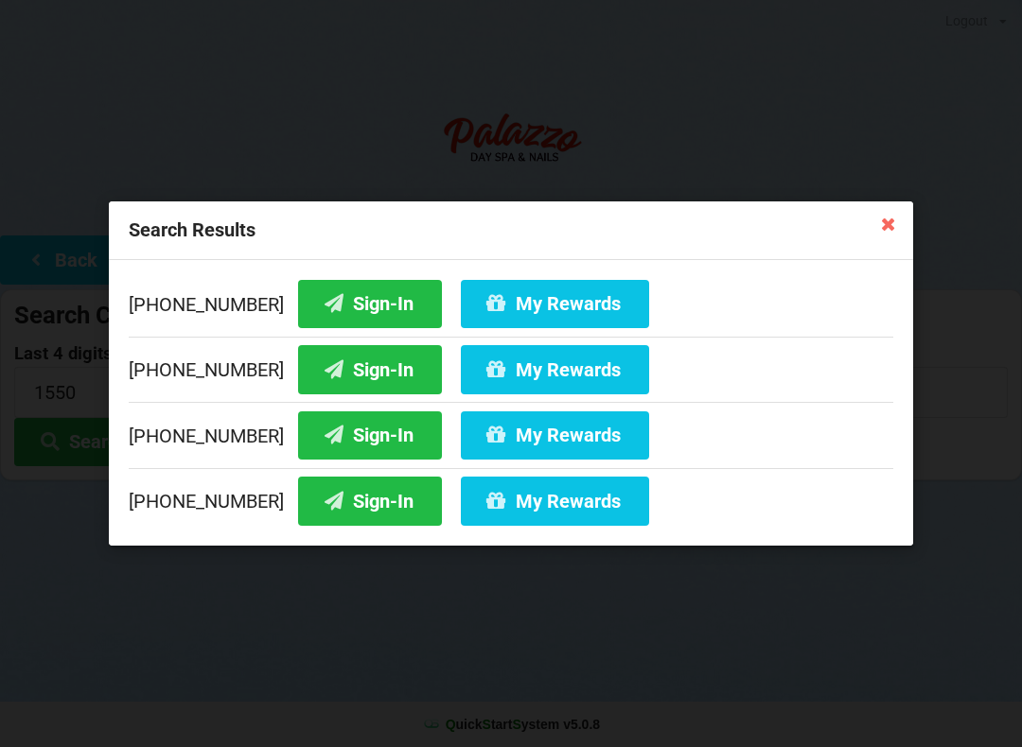
click at [345, 310] on button "Sign-In" at bounding box center [370, 304] width 144 height 48
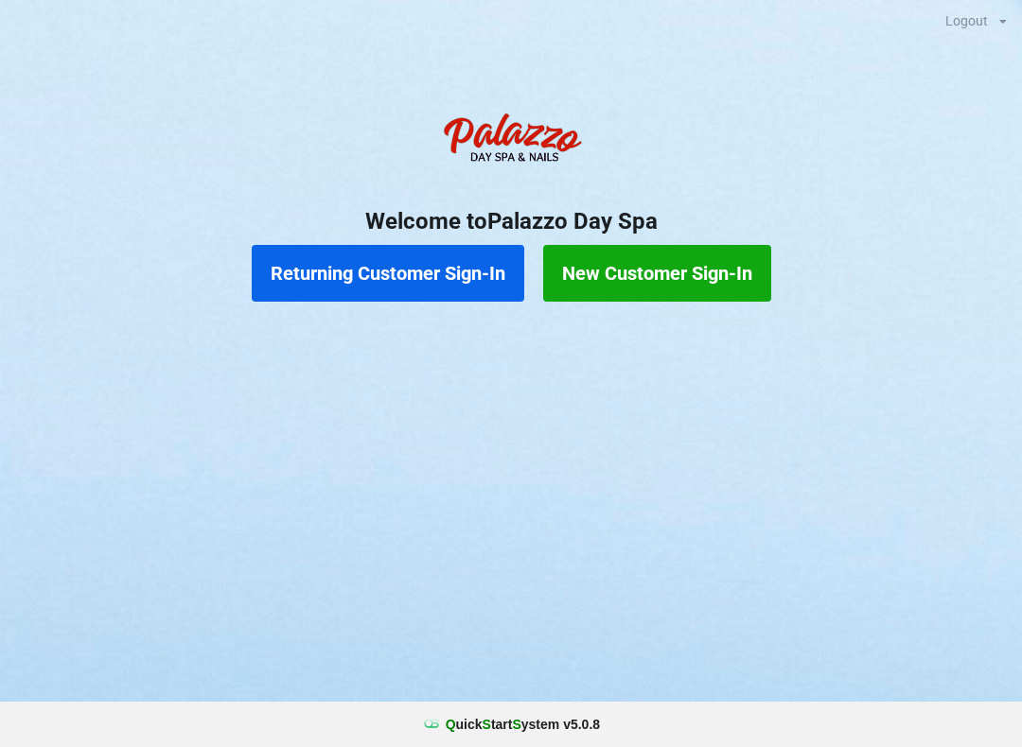
click at [378, 276] on button "Returning Customer Sign-In" at bounding box center [388, 273] width 272 height 57
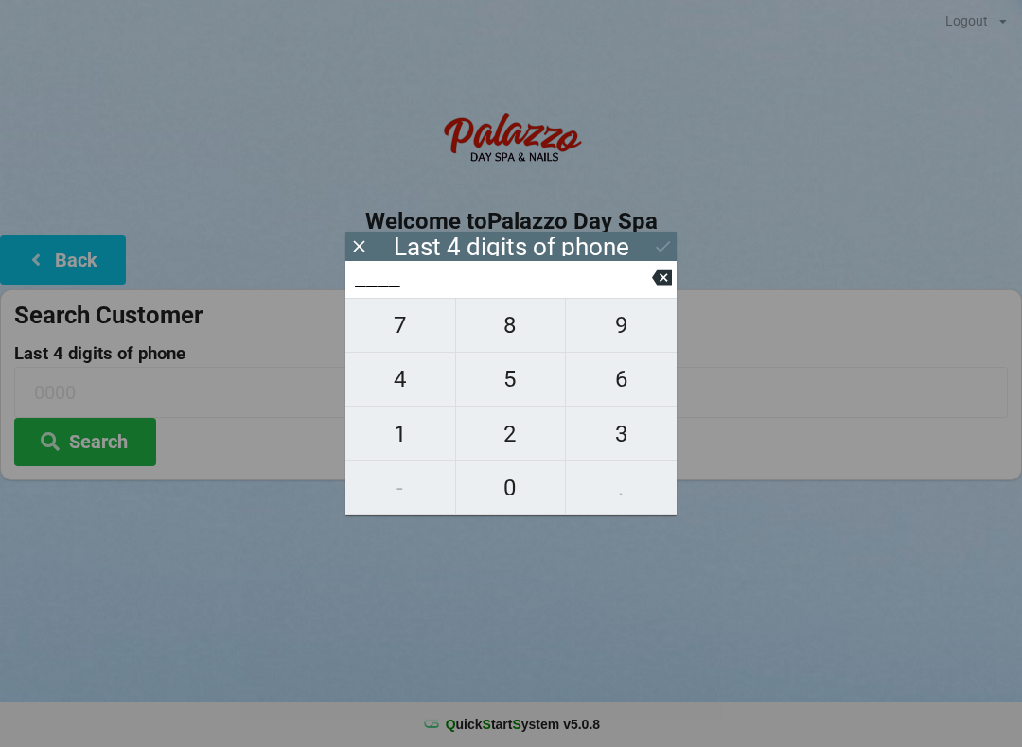
click at [405, 330] on span "7" at bounding box center [400, 326] width 110 height 40
type input "7___"
click at [501, 388] on span "5" at bounding box center [511, 380] width 110 height 40
type input "75__"
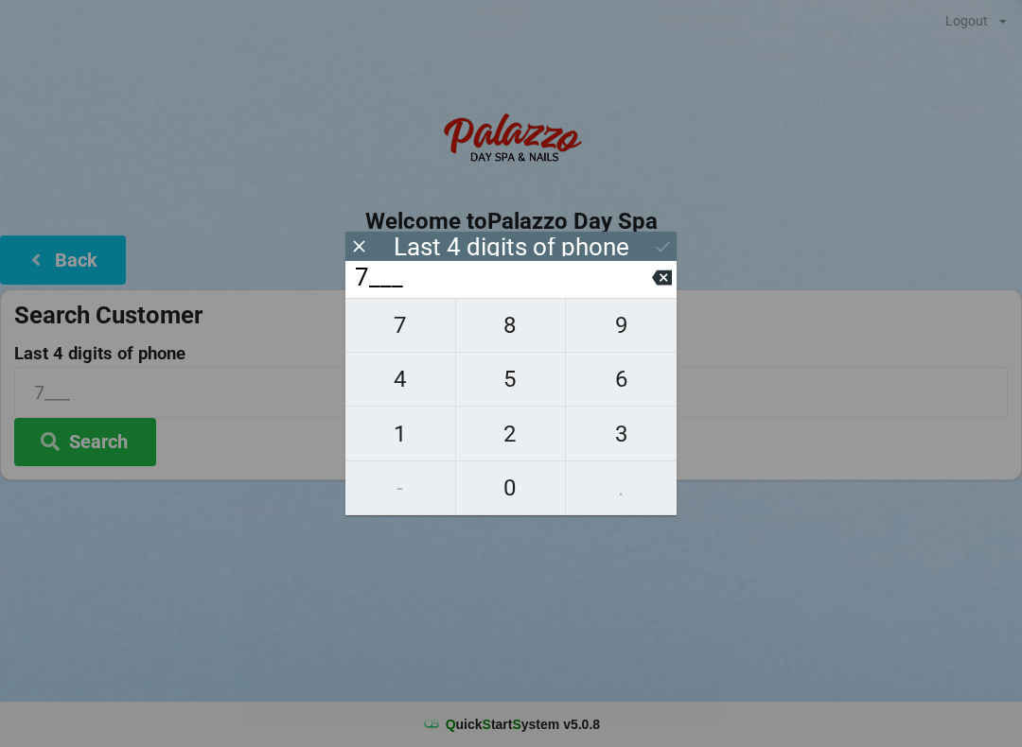
type input "75__"
click at [517, 335] on span "8" at bounding box center [511, 326] width 110 height 40
type input "758_"
click at [405, 334] on span "7" at bounding box center [400, 326] width 110 height 40
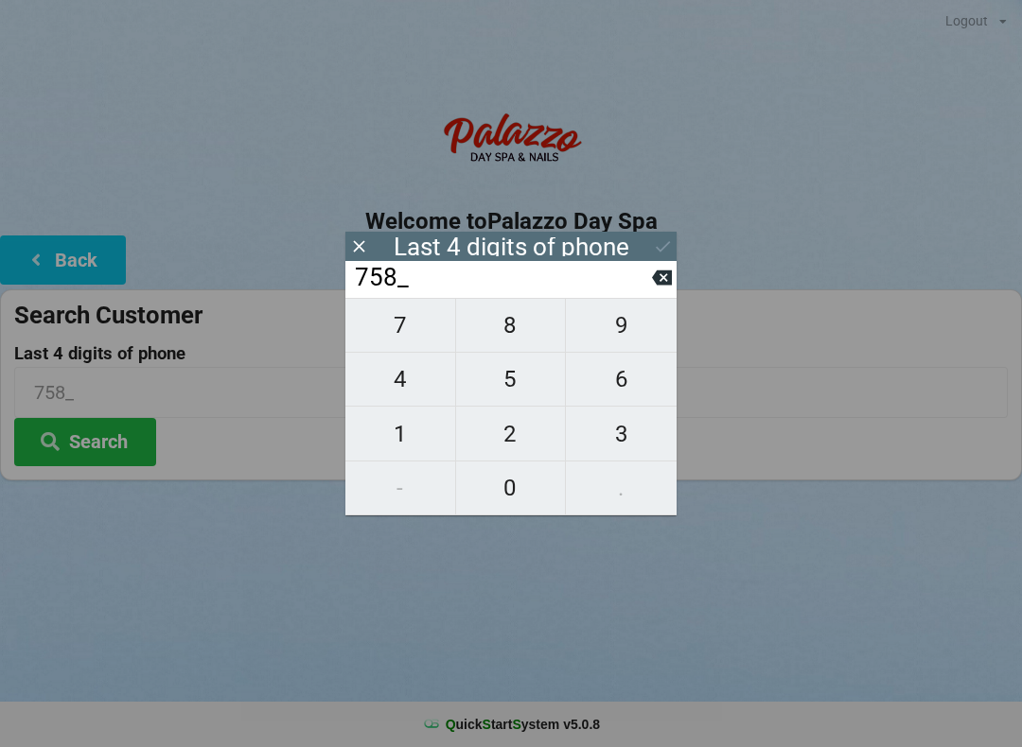
type input "7587"
click at [663, 234] on button at bounding box center [663, 247] width 20 height 26
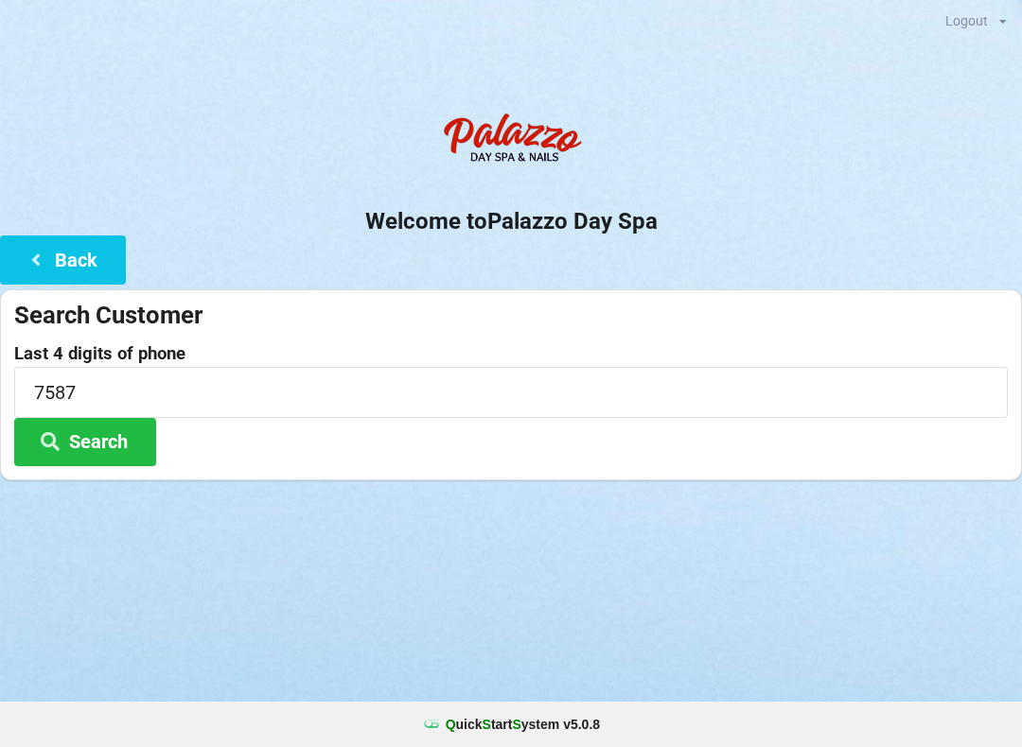
click at [110, 446] on button "Search" at bounding box center [85, 442] width 142 height 48
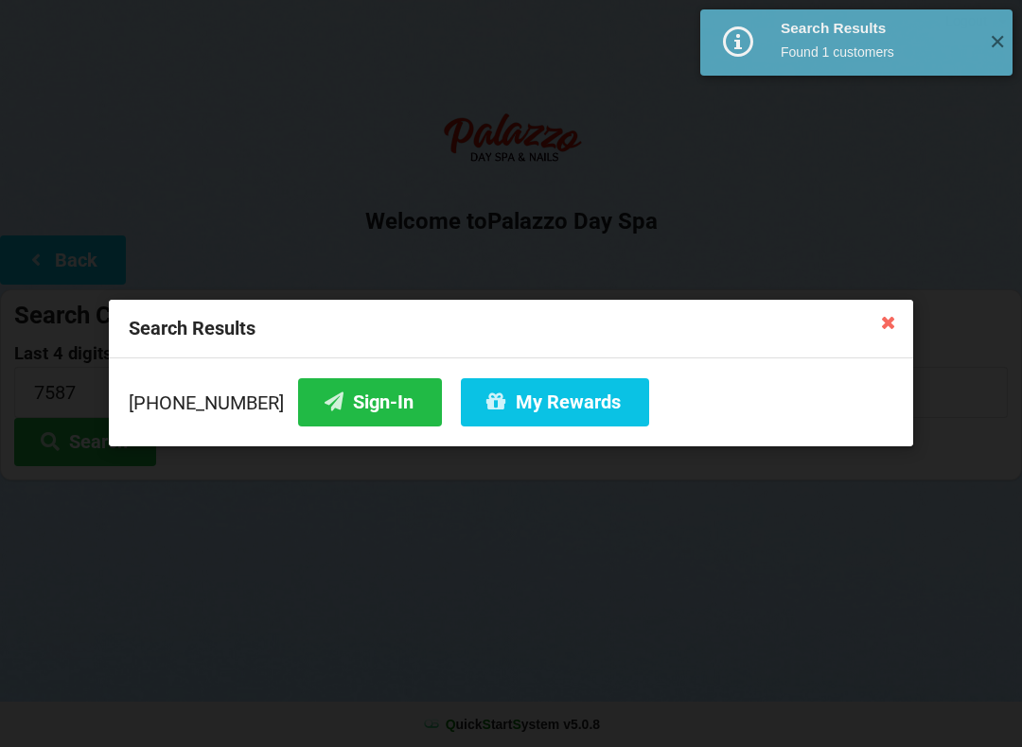
click at [334, 401] on button "Sign-In" at bounding box center [370, 402] width 144 height 48
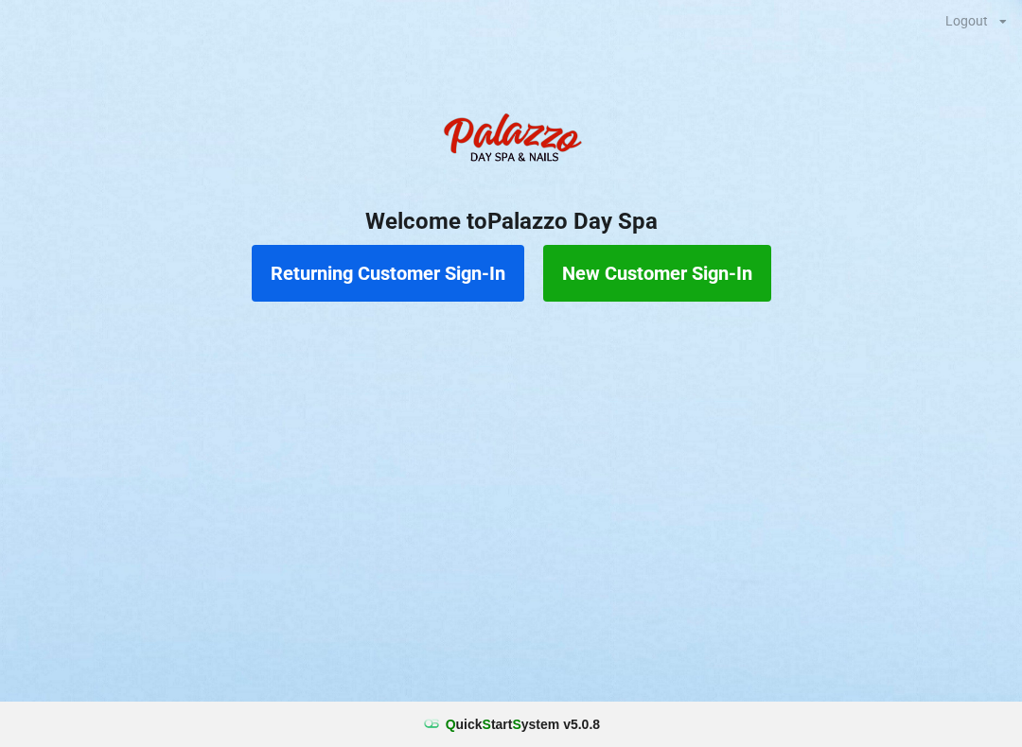
click at [411, 269] on button "Returning Customer Sign-In" at bounding box center [388, 273] width 272 height 57
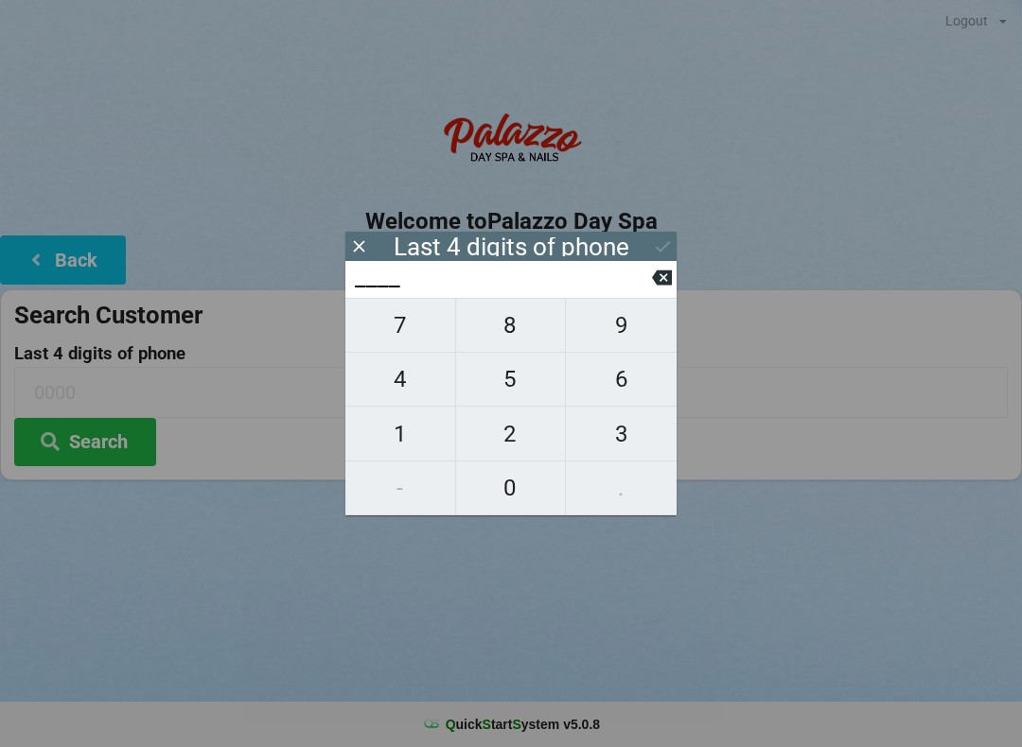
click at [413, 383] on span "4" at bounding box center [400, 380] width 110 height 40
type input "4___"
click at [520, 484] on span "0" at bounding box center [511, 488] width 110 height 40
type input "40__"
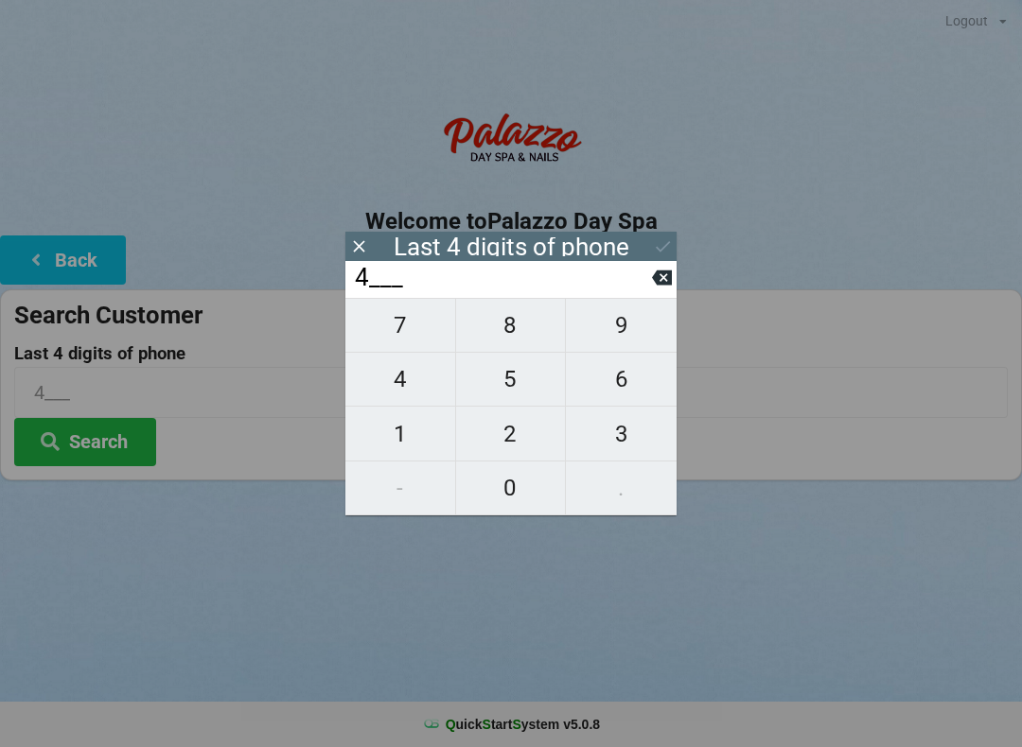
type input "40__"
click at [426, 334] on span "7" at bounding box center [400, 326] width 110 height 40
type input "407_"
click at [437, 331] on span "7" at bounding box center [400, 326] width 110 height 40
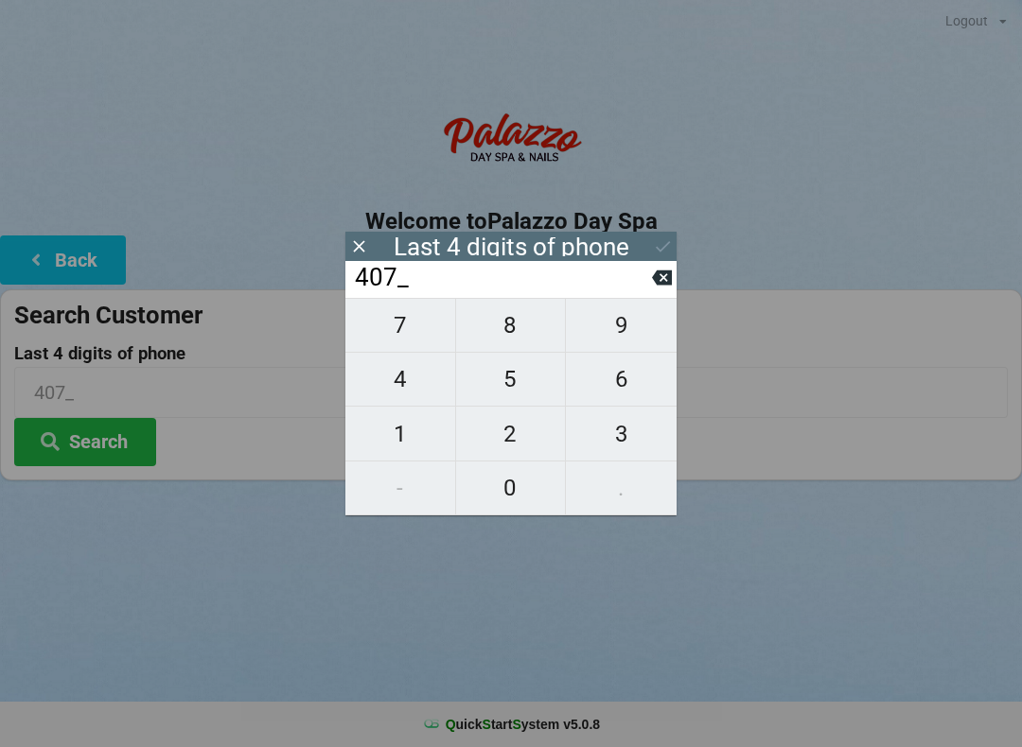
type input "4077"
click at [642, 293] on input "4077" at bounding box center [502, 278] width 299 height 30
click at [645, 280] on input "4077" at bounding box center [502, 278] width 299 height 30
click at [650, 285] on input "4077" at bounding box center [502, 278] width 299 height 30
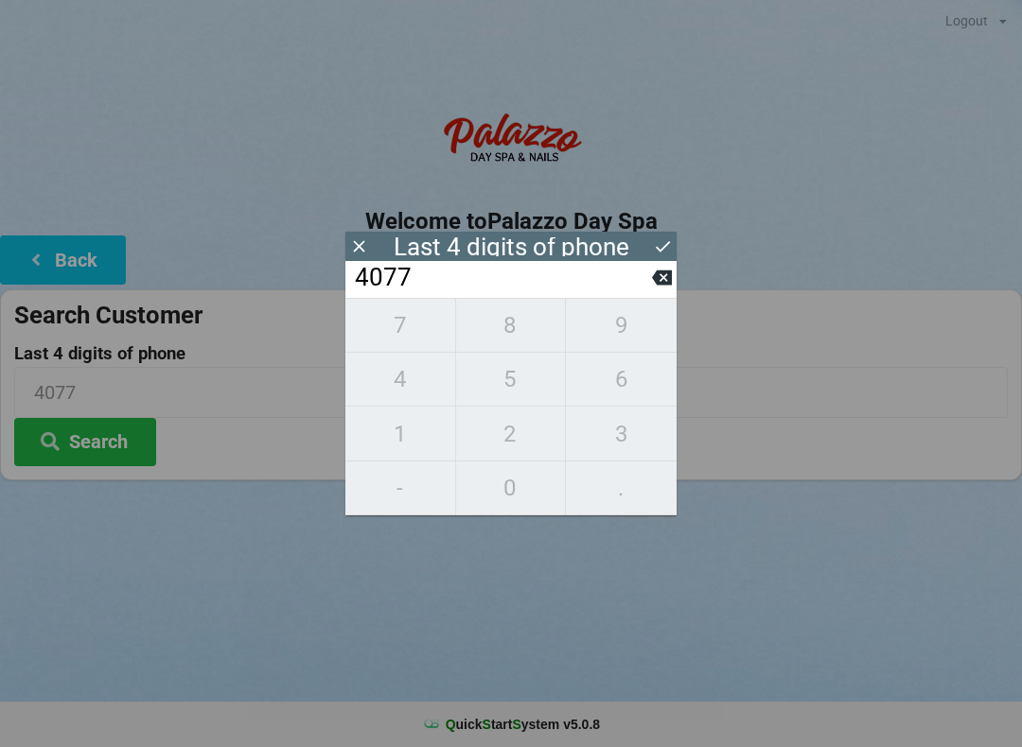
click at [624, 293] on input "4077" at bounding box center [502, 278] width 299 height 30
click at [650, 293] on input "4077" at bounding box center [502, 278] width 299 height 30
click at [646, 293] on input "4077" at bounding box center [502, 278] width 299 height 30
click at [634, 293] on input "4077" at bounding box center [502, 278] width 299 height 30
click at [657, 285] on icon at bounding box center [662, 278] width 20 height 15
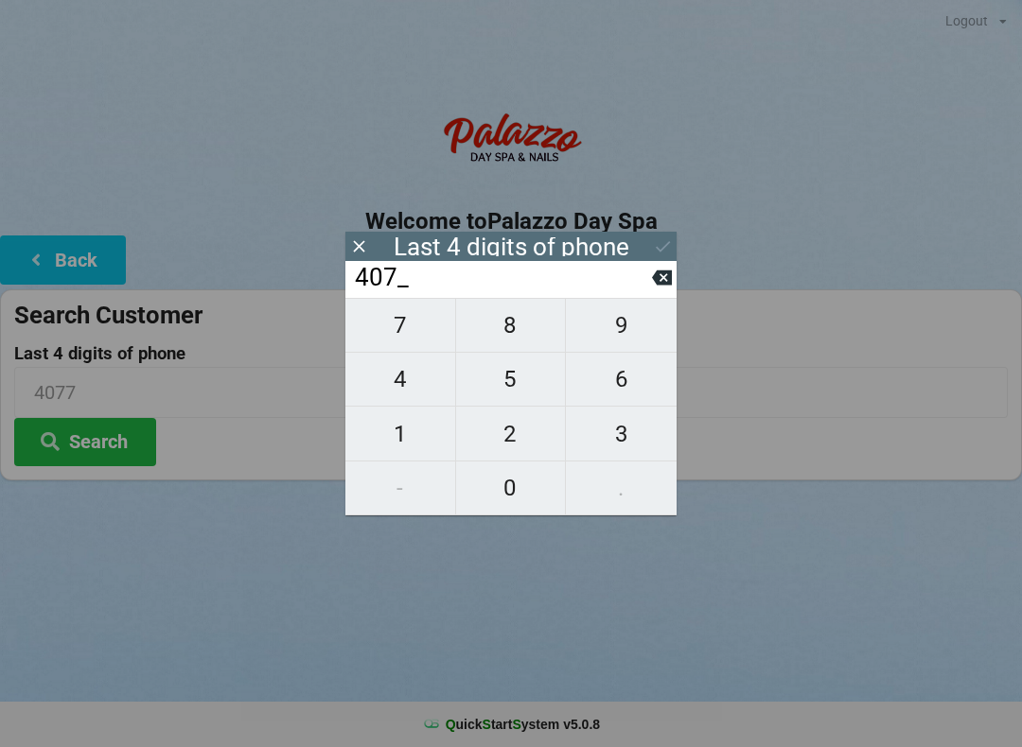
click at [644, 293] on input "407_" at bounding box center [502, 278] width 299 height 30
click at [655, 290] on button at bounding box center [662, 278] width 20 height 26
click at [650, 291] on input "4___" at bounding box center [502, 278] width 299 height 30
click at [637, 293] on input "4___" at bounding box center [502, 278] width 299 height 30
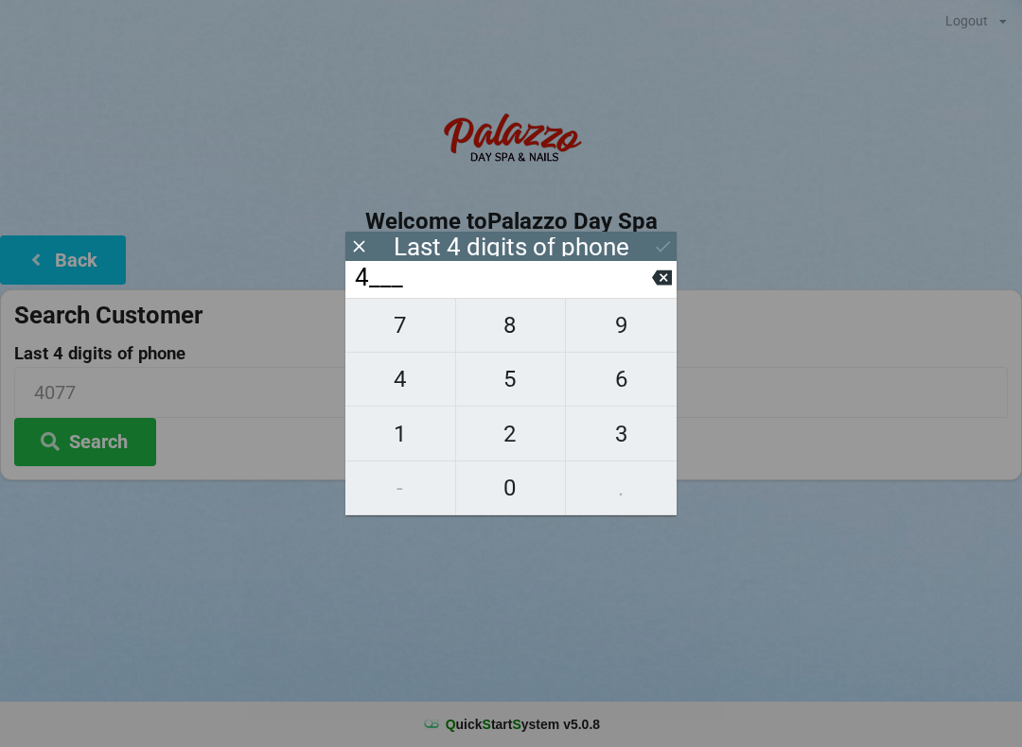
click at [649, 293] on input "4___" at bounding box center [502, 278] width 299 height 30
click at [663, 286] on icon at bounding box center [662, 278] width 20 height 15
click at [409, 345] on span "7" at bounding box center [400, 326] width 110 height 40
type input "7___"
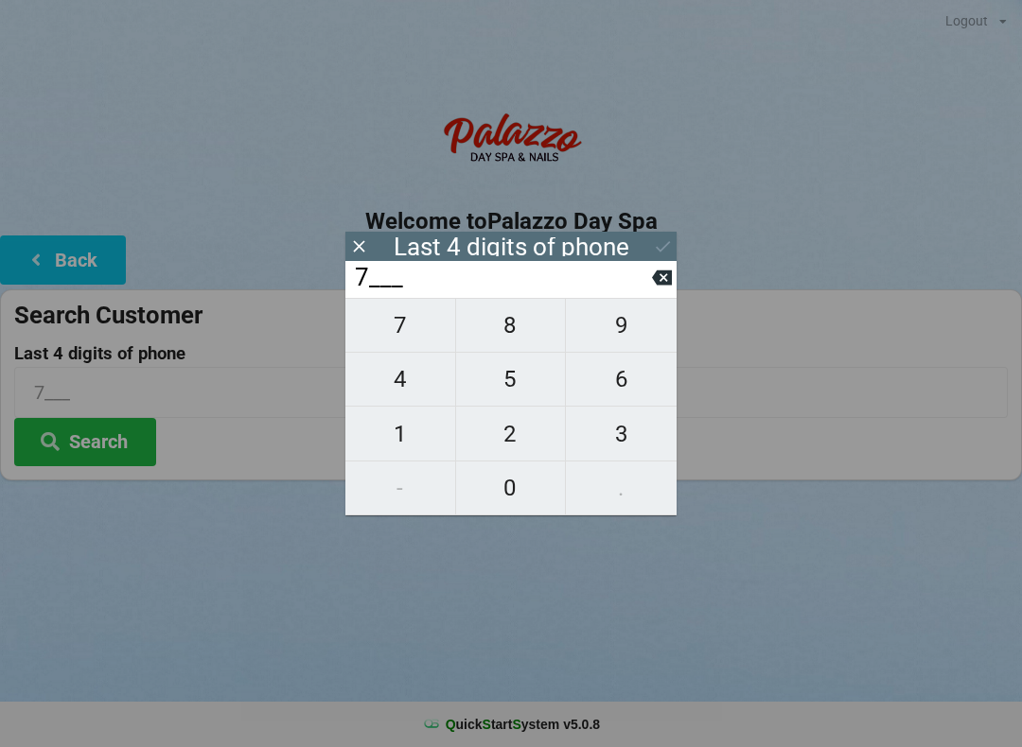
click at [523, 337] on span "8" at bounding box center [511, 326] width 110 height 40
type input "78__"
click at [518, 496] on span "0" at bounding box center [511, 488] width 110 height 40
type input "780_"
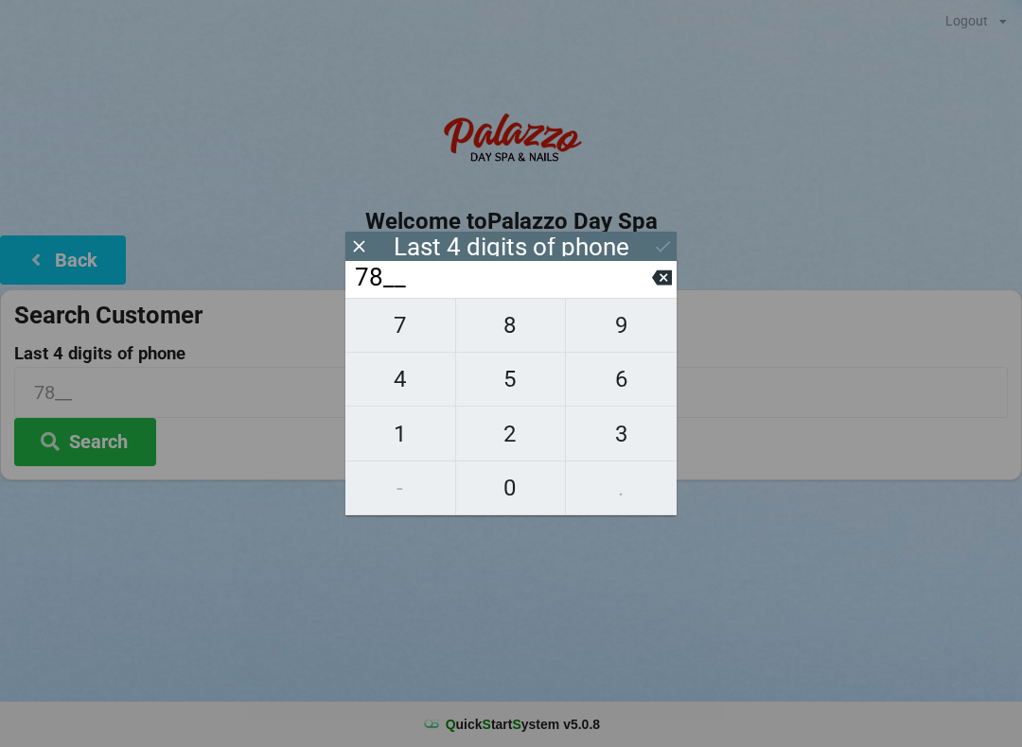
type input "780_"
click at [517, 437] on span "2" at bounding box center [511, 434] width 110 height 40
type input "7802"
click at [661, 258] on button at bounding box center [663, 247] width 20 height 26
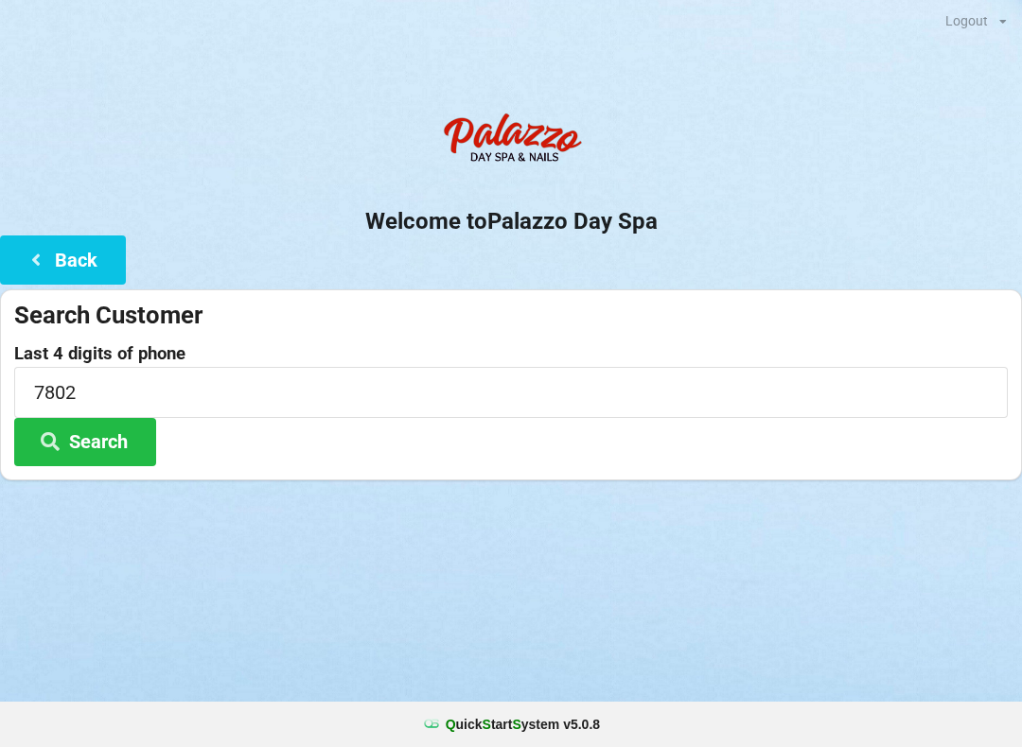
click at [126, 456] on button "Search" at bounding box center [85, 442] width 142 height 48
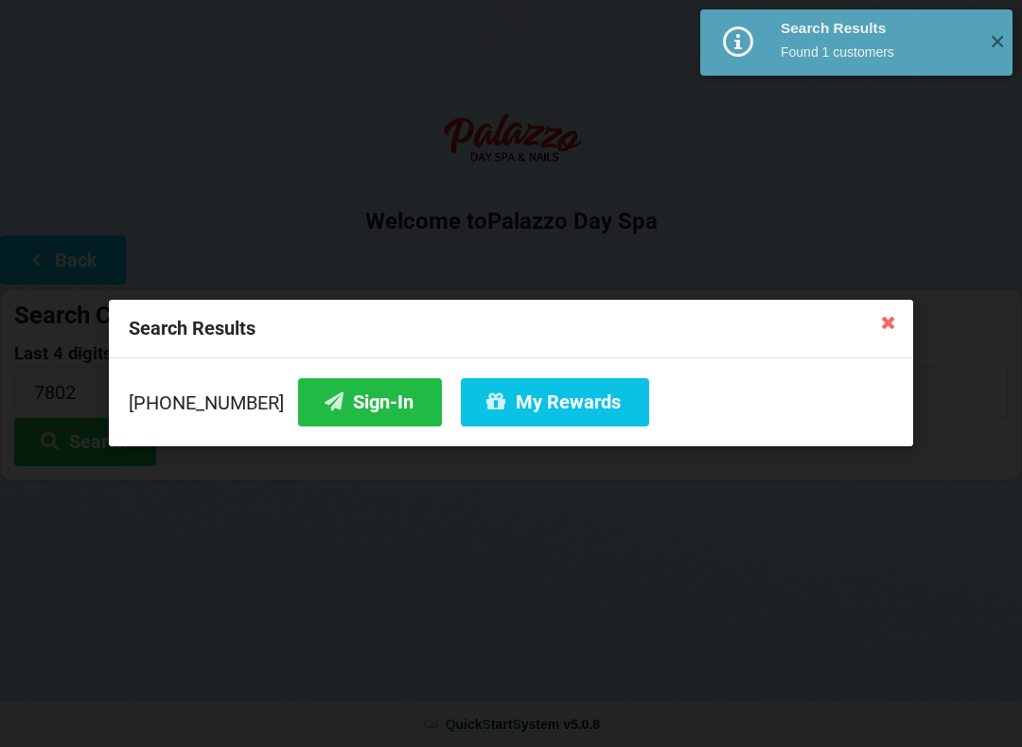
click at [353, 407] on button "Sign-In" at bounding box center [370, 402] width 144 height 48
